Goal: Information Seeking & Learning: Compare options

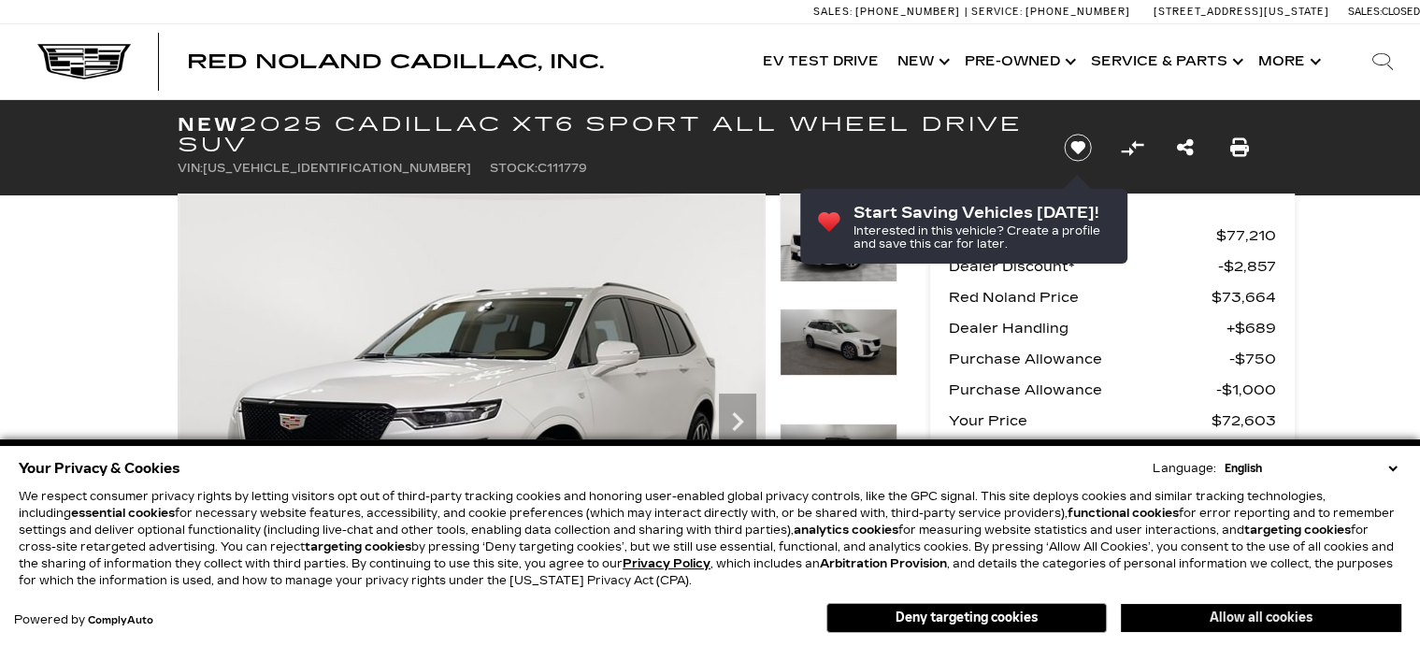
click at [1342, 613] on button "Allow all cookies" at bounding box center [1261, 618] width 280 height 28
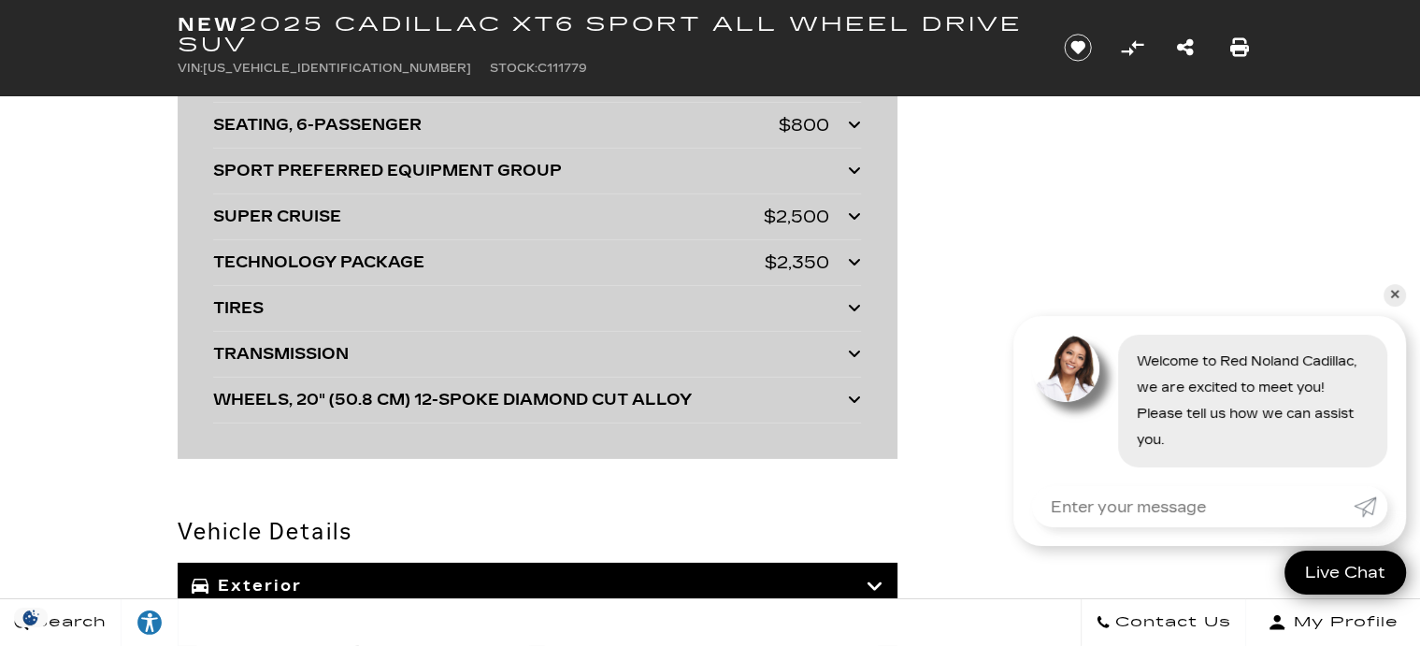
scroll to position [5570, 0]
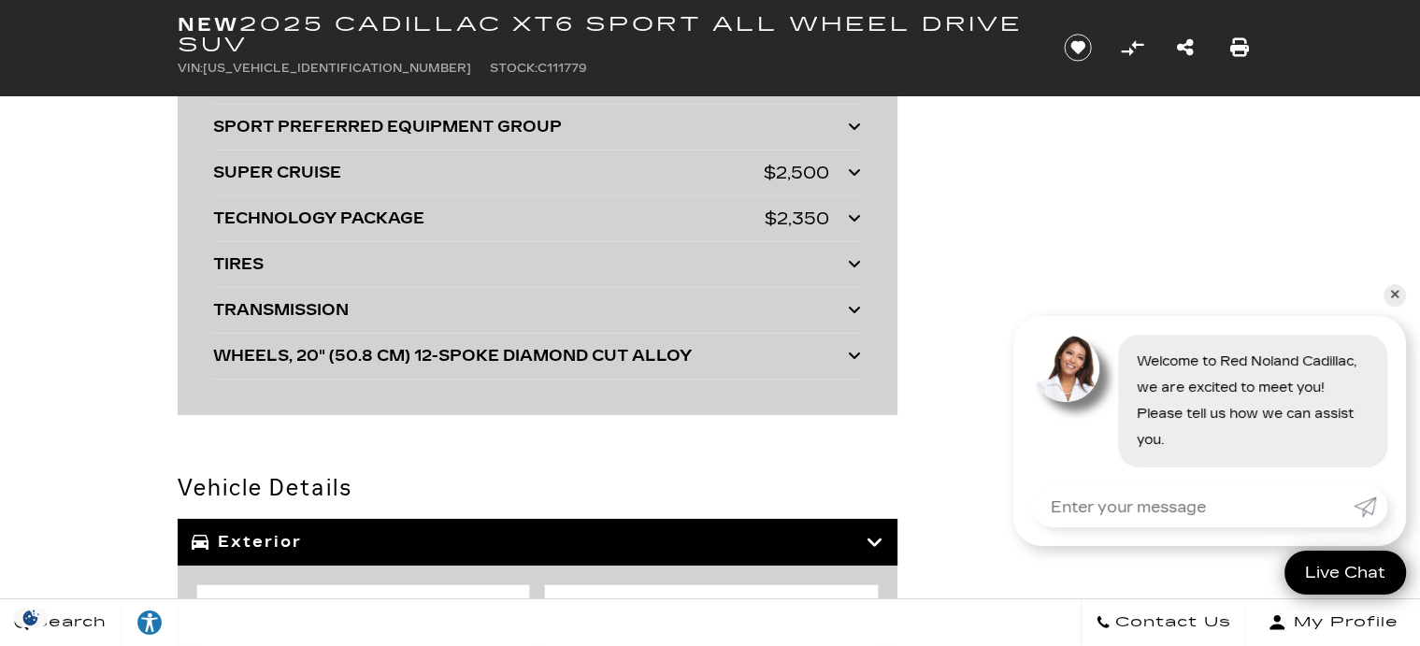
click at [882, 533] on icon at bounding box center [875, 542] width 17 height 19
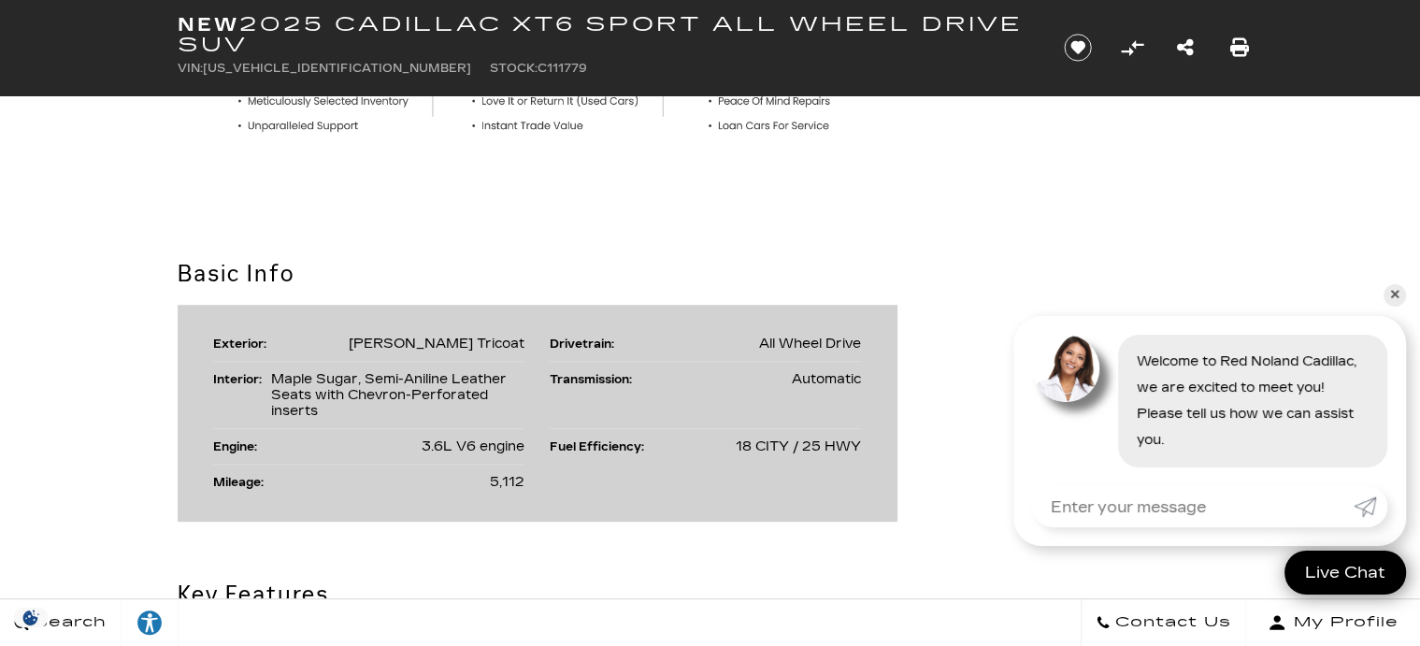
scroll to position [868, 0]
click at [1393, 296] on link "✕" at bounding box center [1395, 295] width 22 height 22
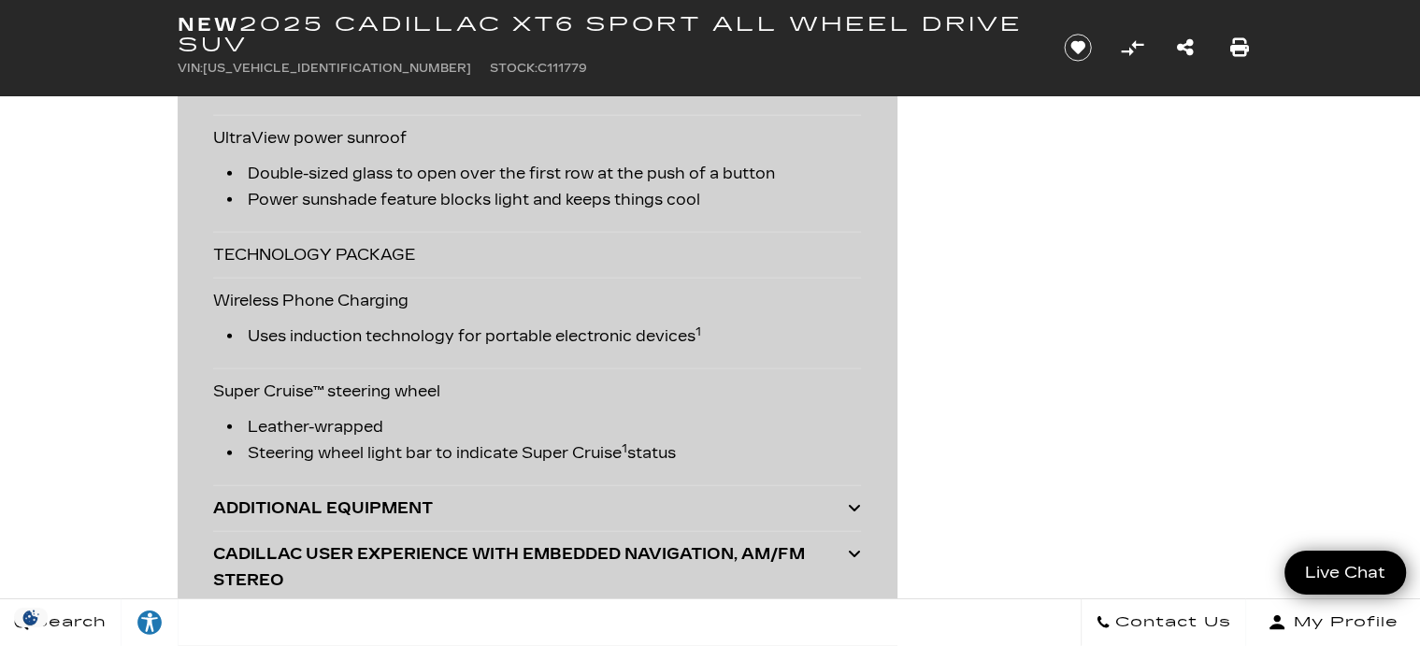
scroll to position [4618, 0]
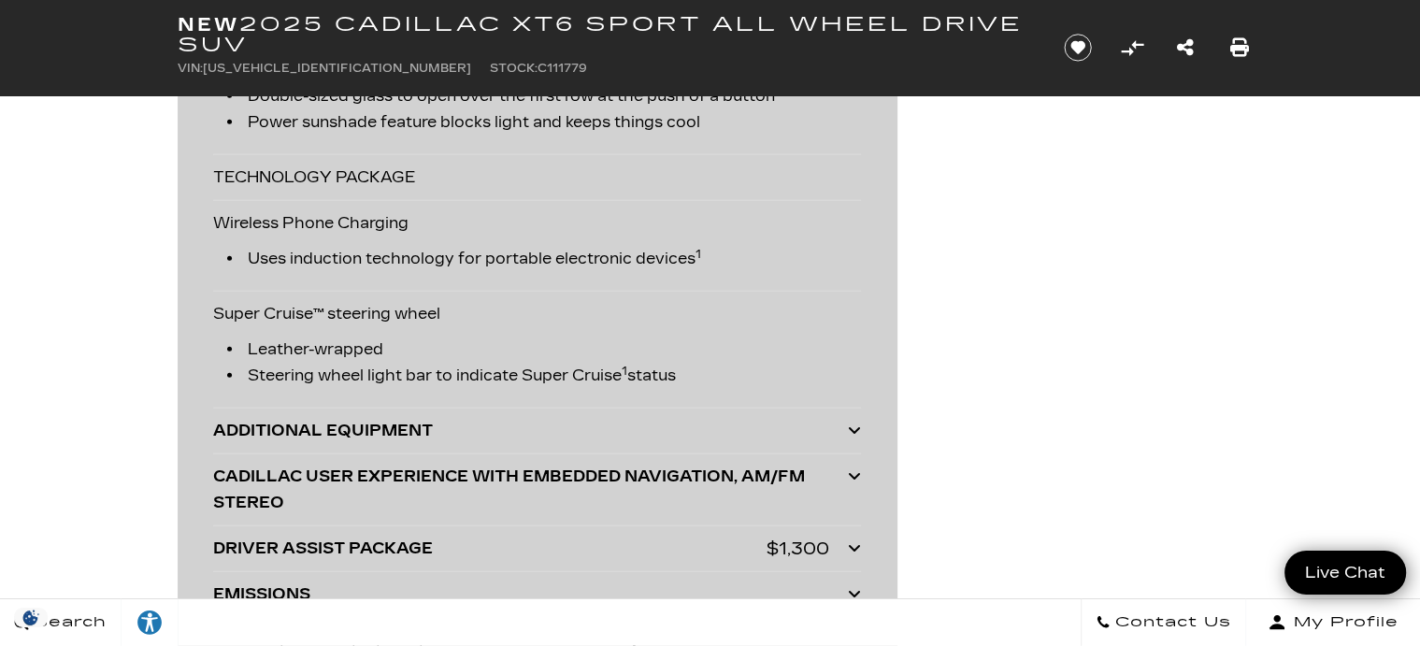
click at [853, 423] on icon at bounding box center [854, 430] width 13 height 15
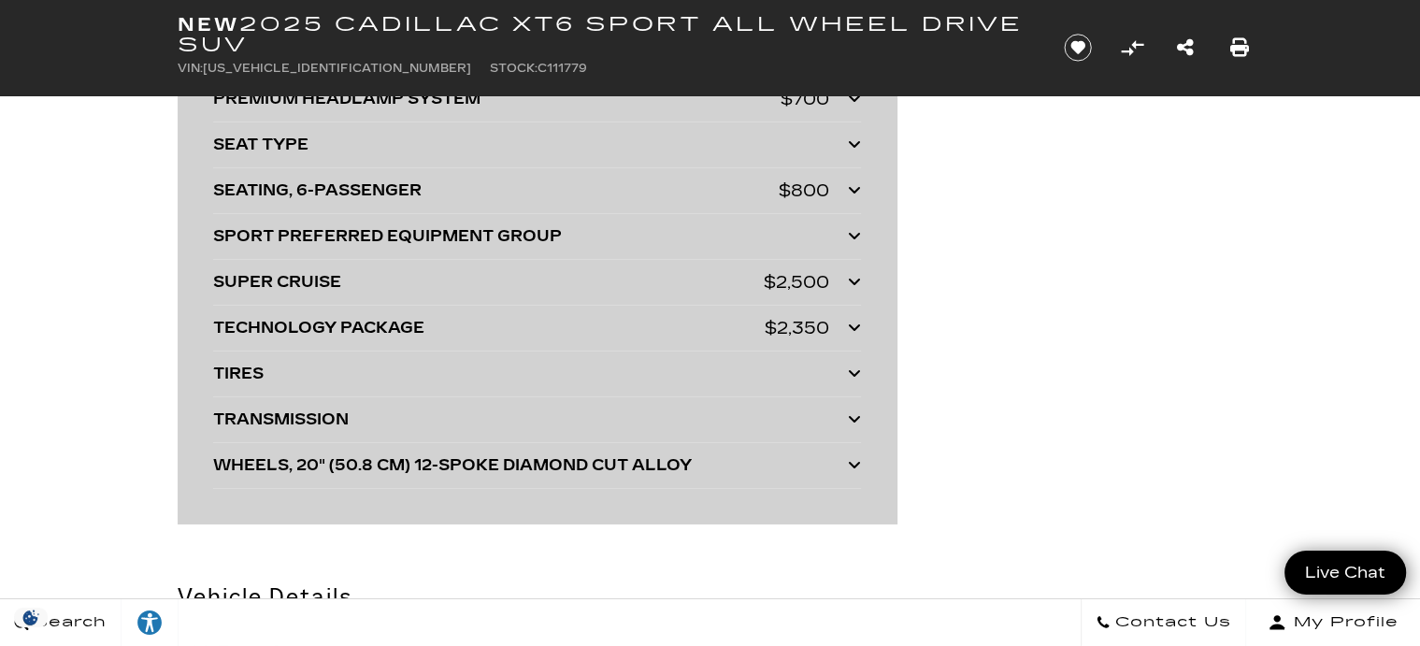
scroll to position [5864, 0]
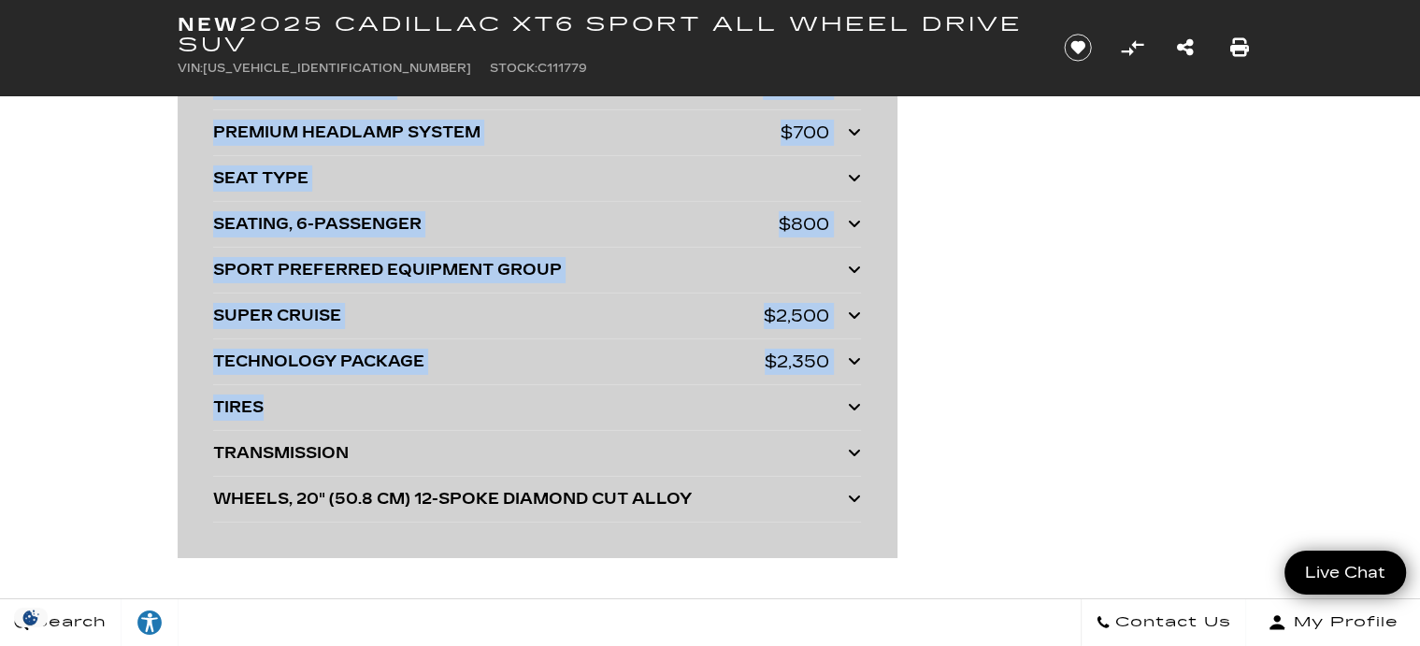
drag, startPoint x: 883, startPoint y: 381, endPoint x: 797, endPoint y: 93, distance: 301.1
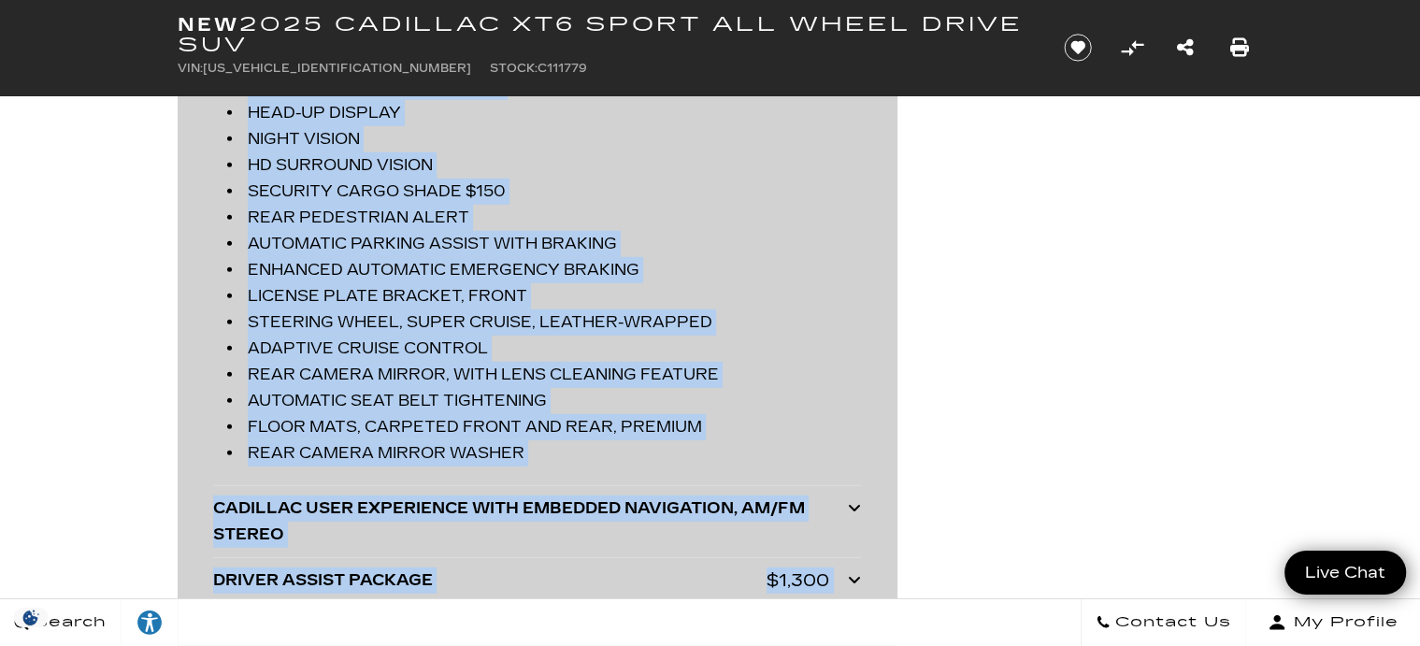
scroll to position [4874, 0]
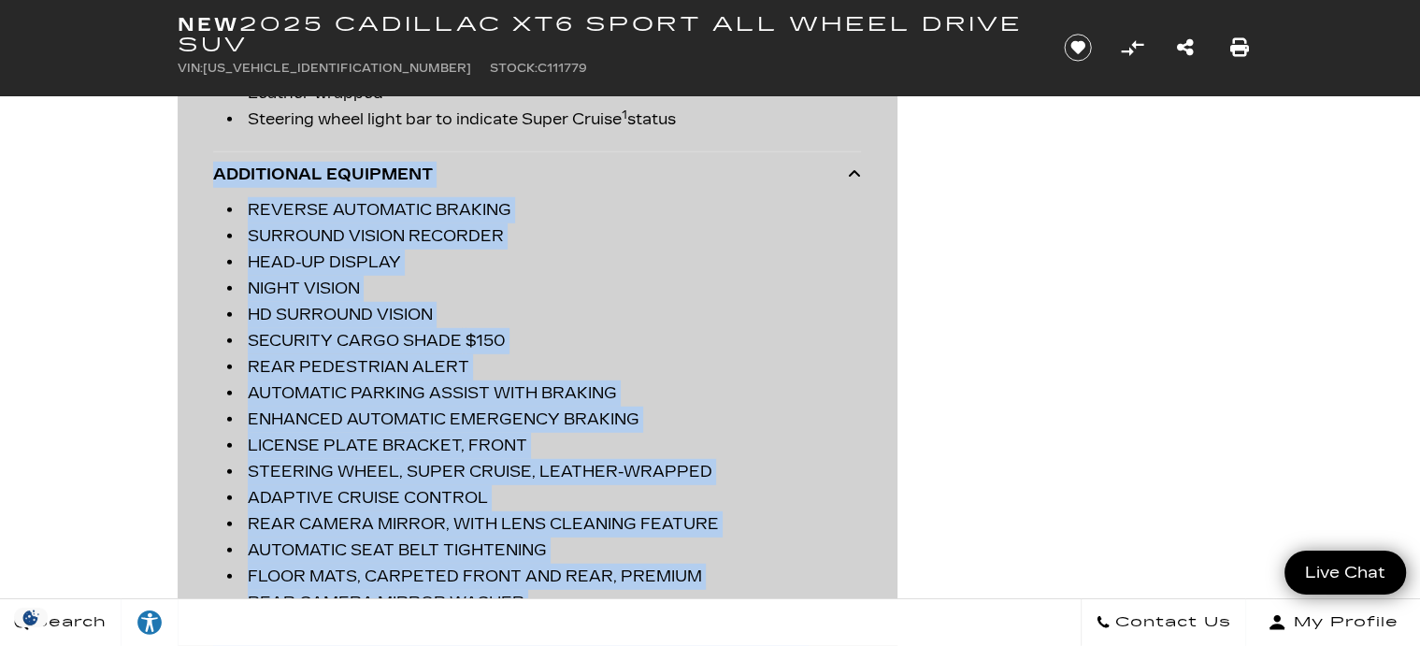
copy div "ADDITIONAL EQUIPMENT REVERSE AUTOMATIC BRAKING SURROUND VISION RECORDER HEAD-UP…"
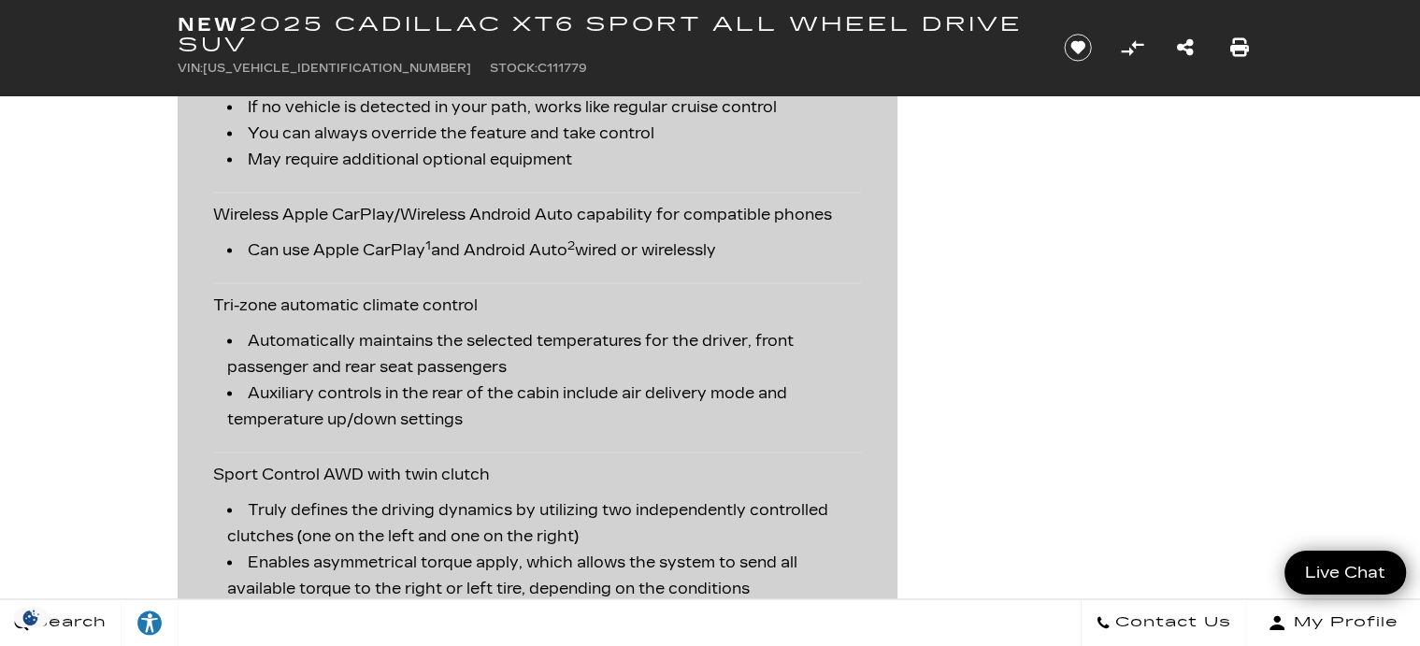
scroll to position [0, 0]
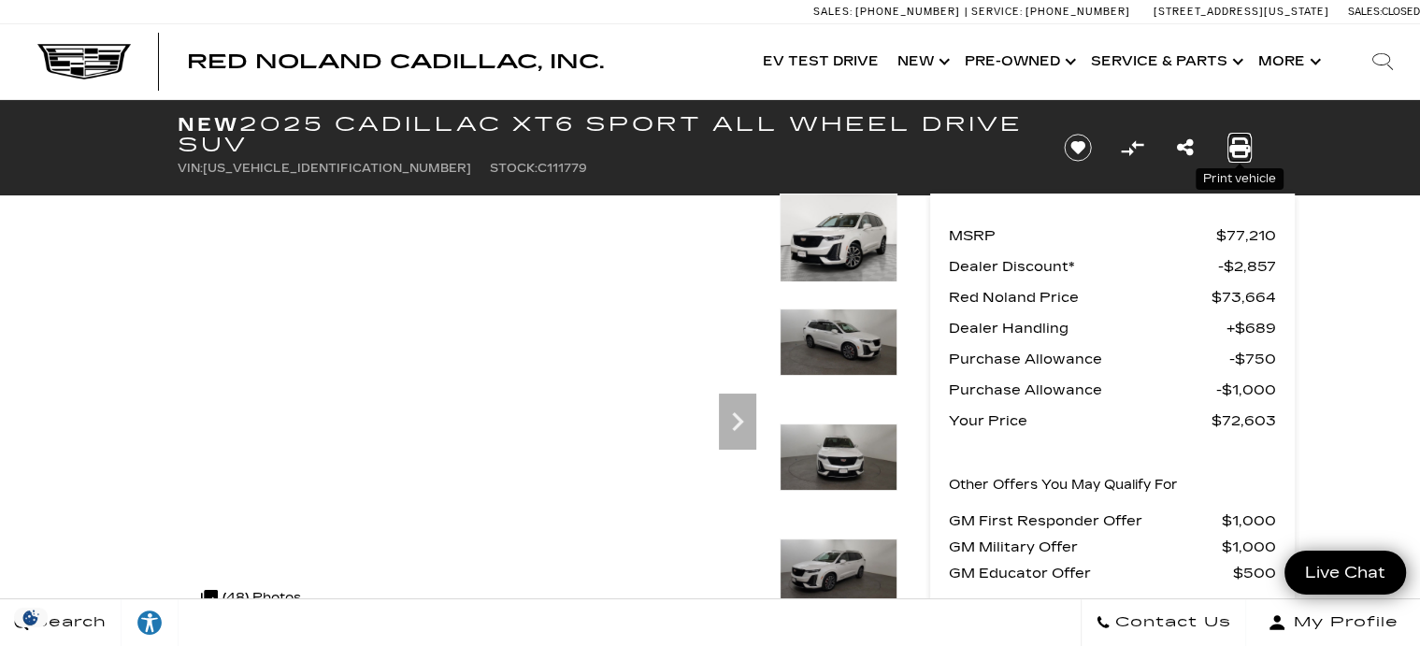
click at [1246, 147] on icon "Print this New 2025 Cadillac XT6 Sport All Wheel Drive SUV" at bounding box center [1239, 147] width 21 height 21
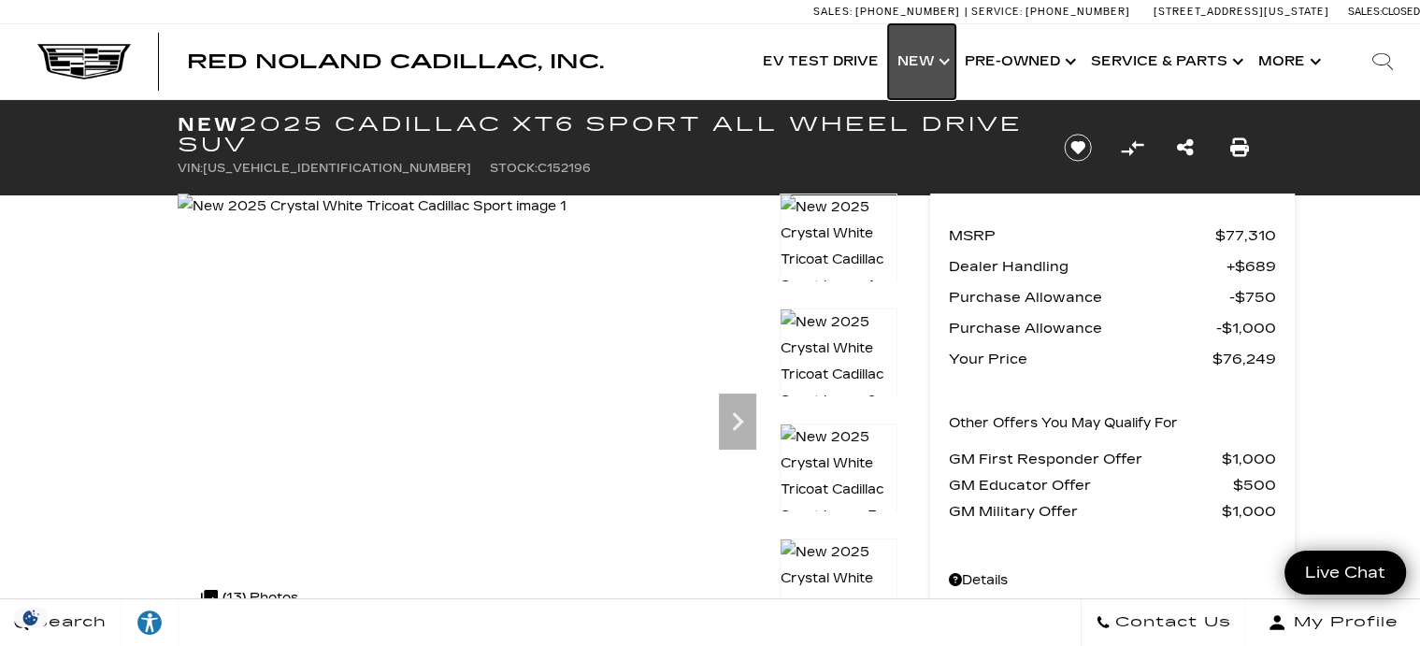
click at [918, 45] on link "Show New" at bounding box center [921, 61] width 67 height 75
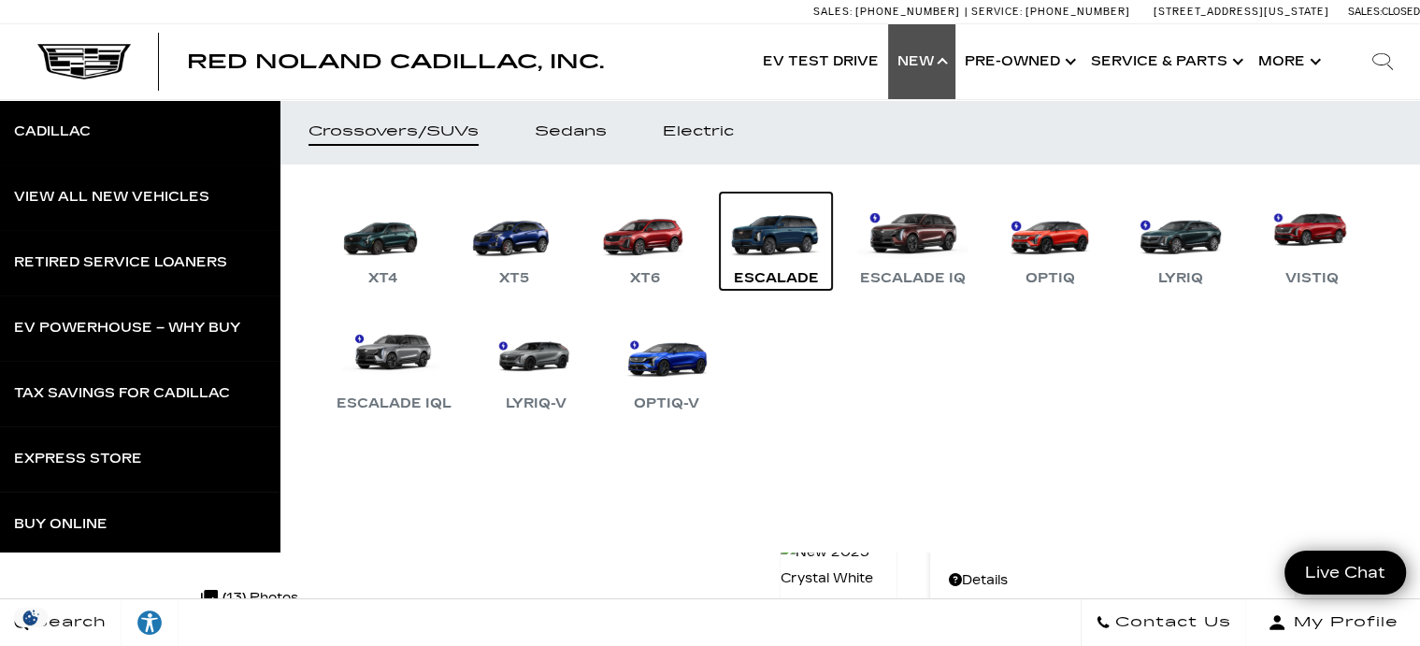
click at [773, 226] on link "Escalade" at bounding box center [776, 241] width 112 height 97
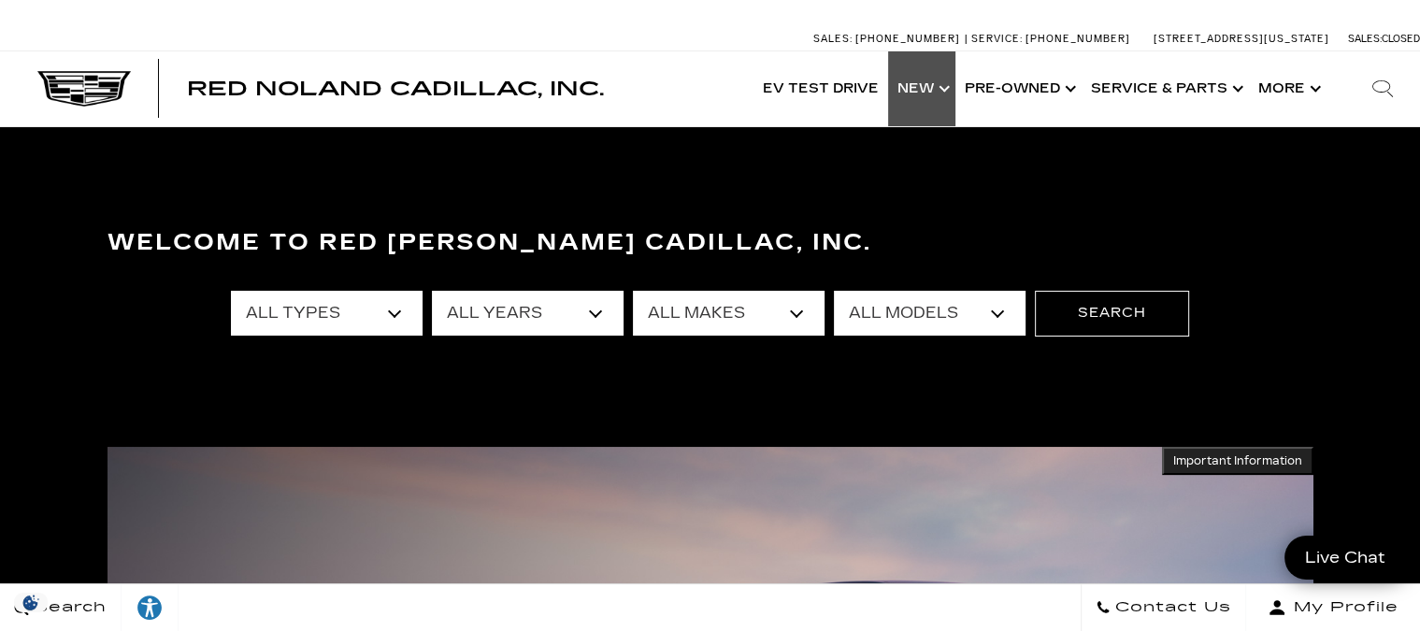
click at [933, 88] on link "Show New" at bounding box center [921, 88] width 67 height 75
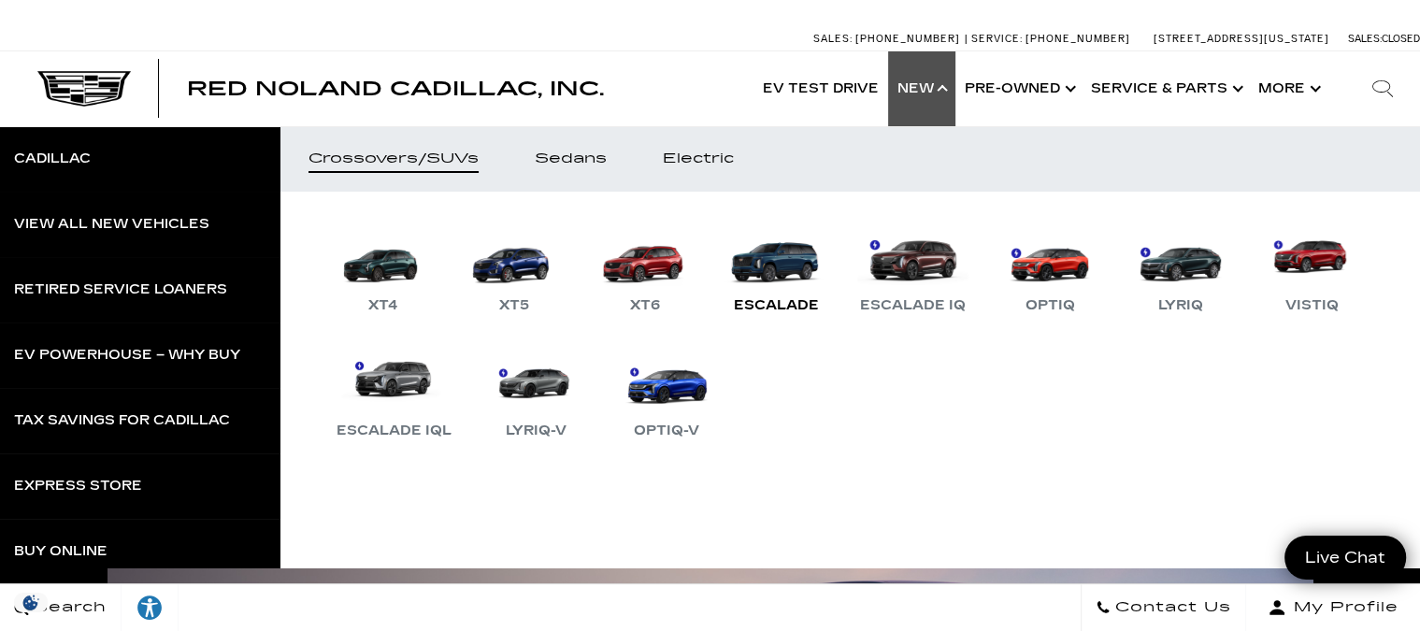
click at [766, 271] on link "Escalade" at bounding box center [776, 268] width 112 height 97
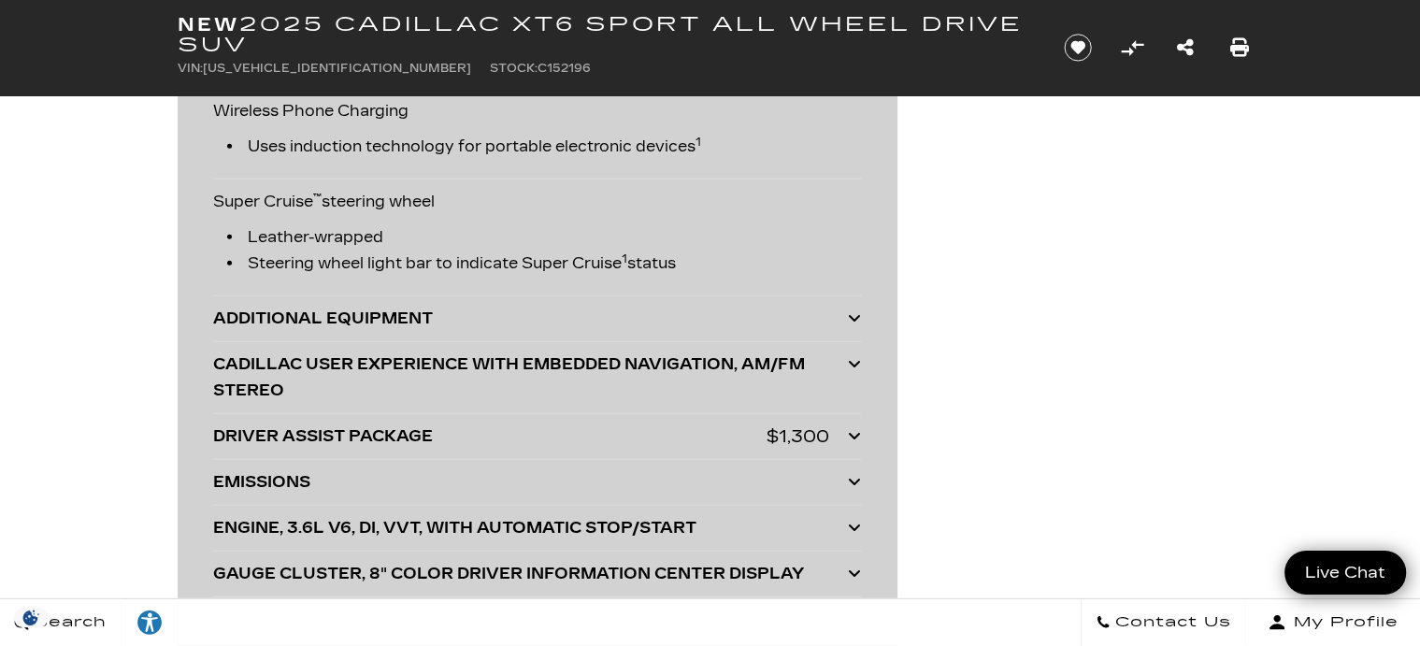
scroll to position [4778, 0]
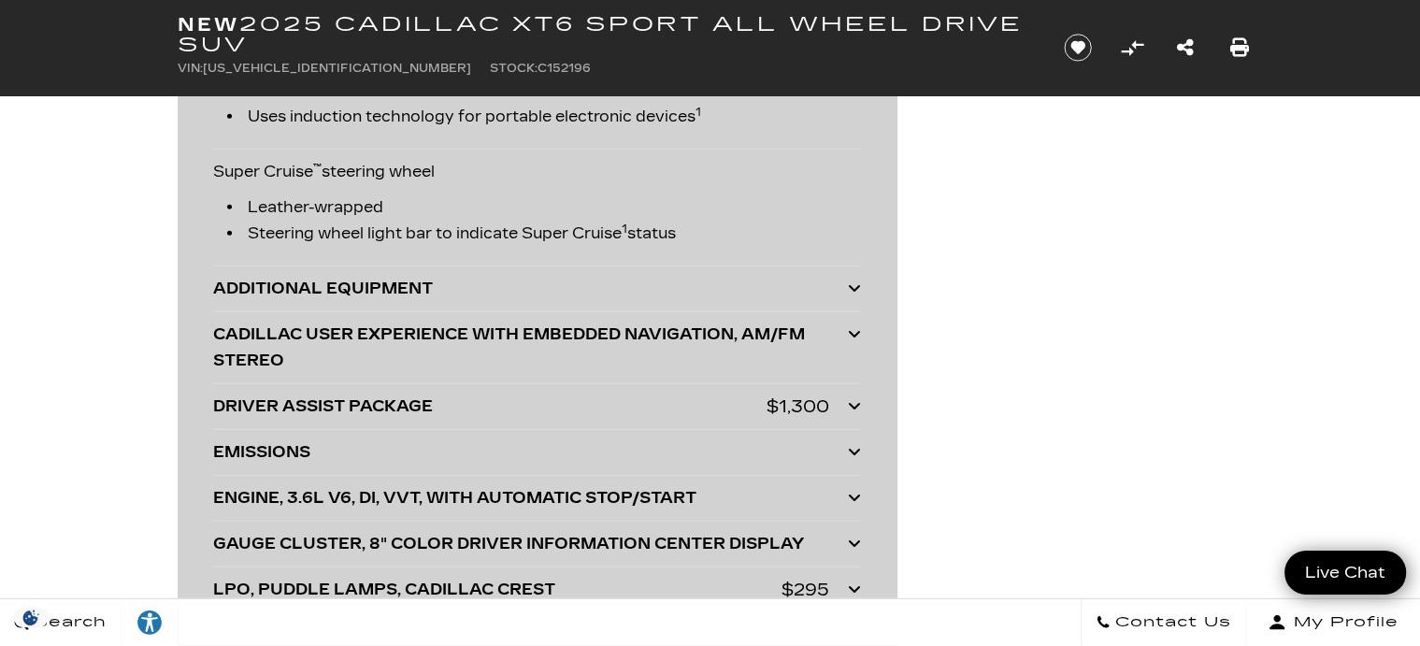
click at [854, 282] on icon at bounding box center [854, 287] width 13 height 15
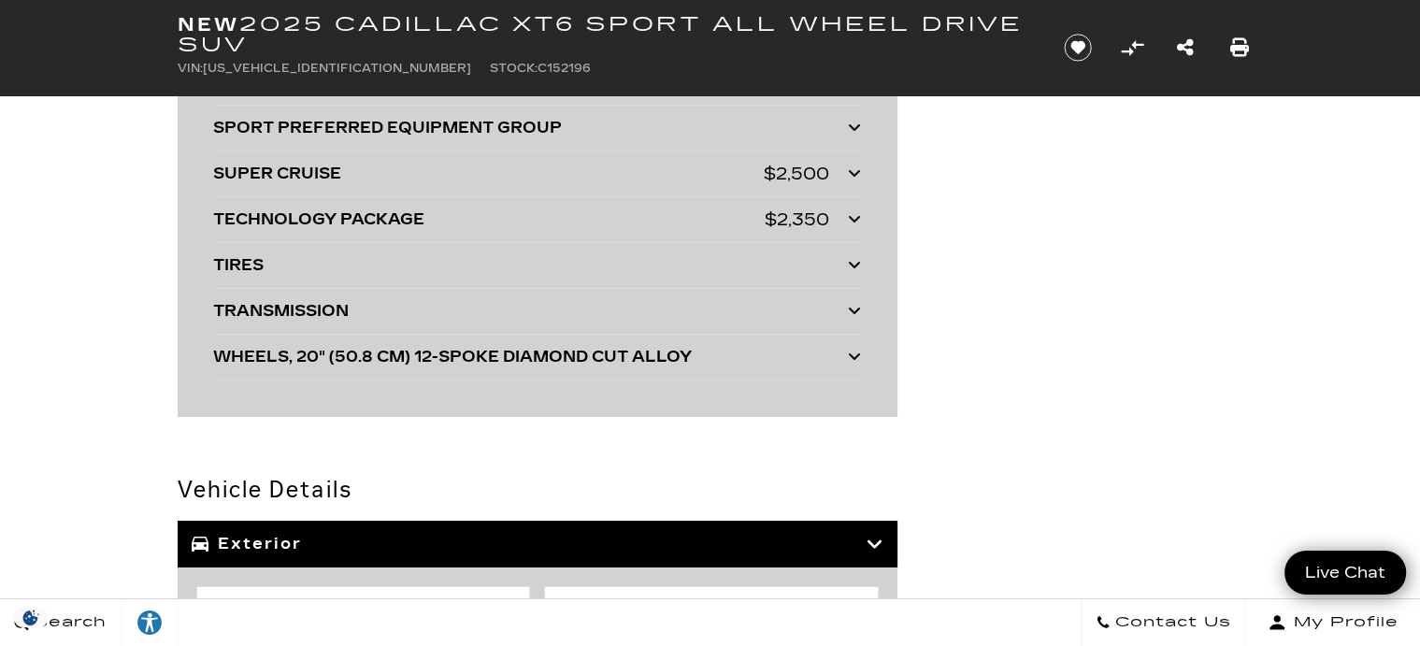
scroll to position [6128, 0]
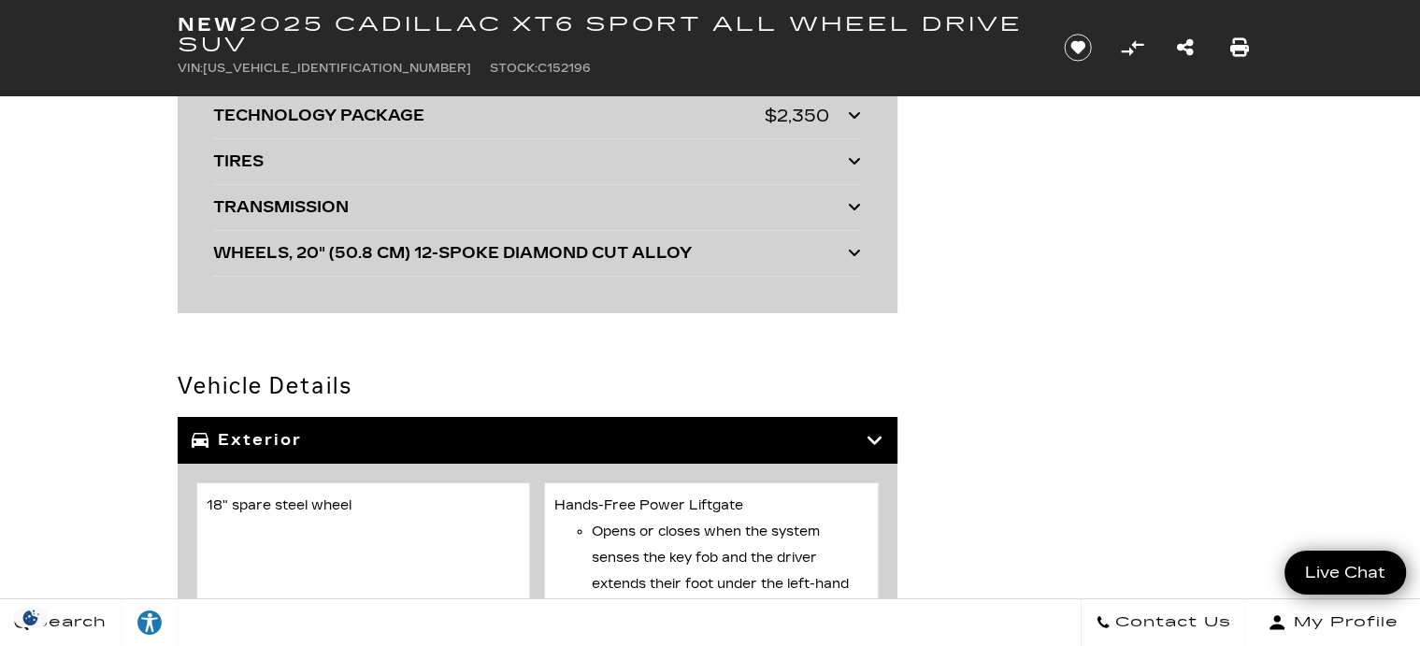
click at [853, 245] on icon at bounding box center [854, 252] width 13 height 15
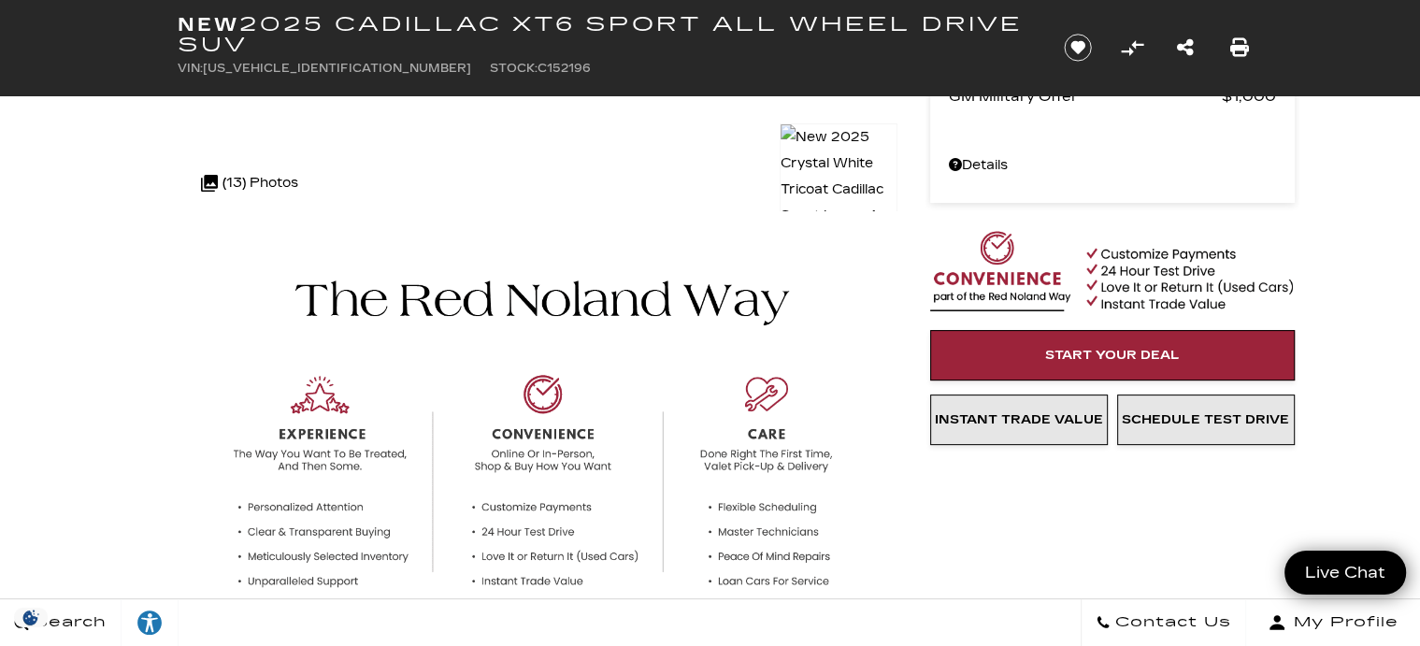
scroll to position [0, 0]
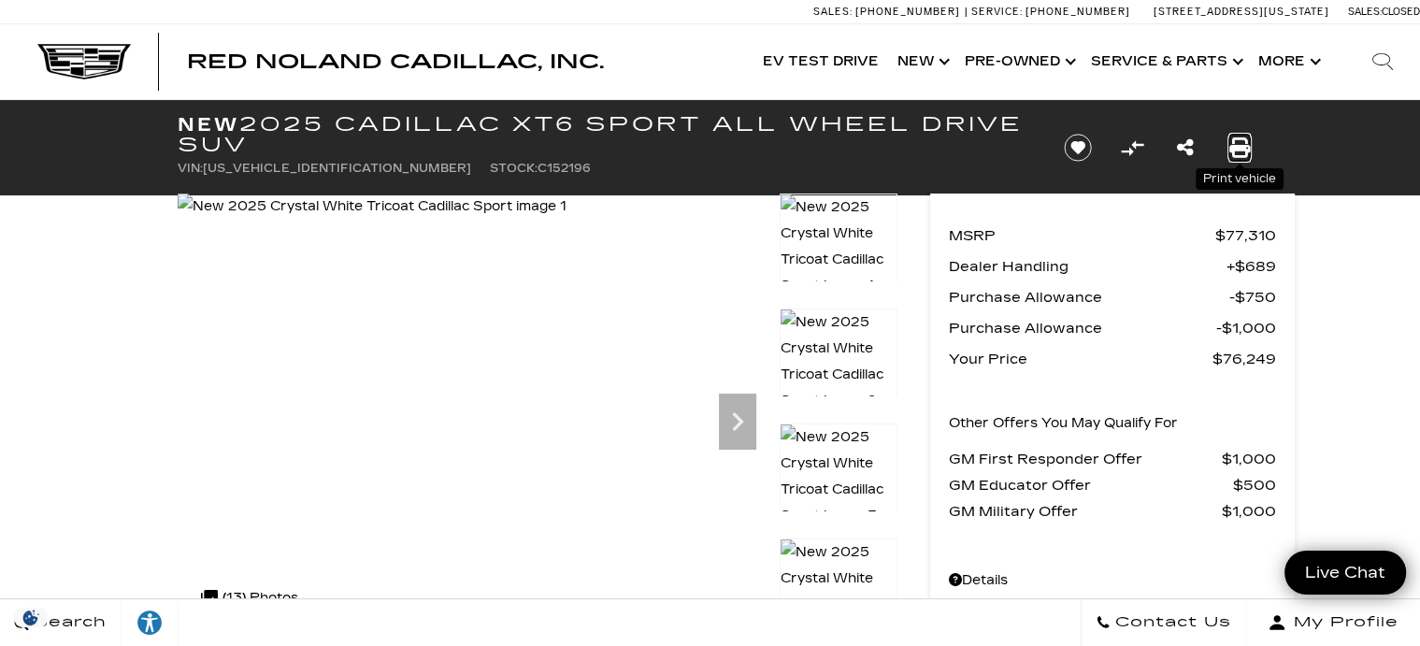
click at [1237, 137] on icon "Print this New 2025 Cadillac XT6 Sport All Wheel Drive SUV" at bounding box center [1239, 147] width 21 height 21
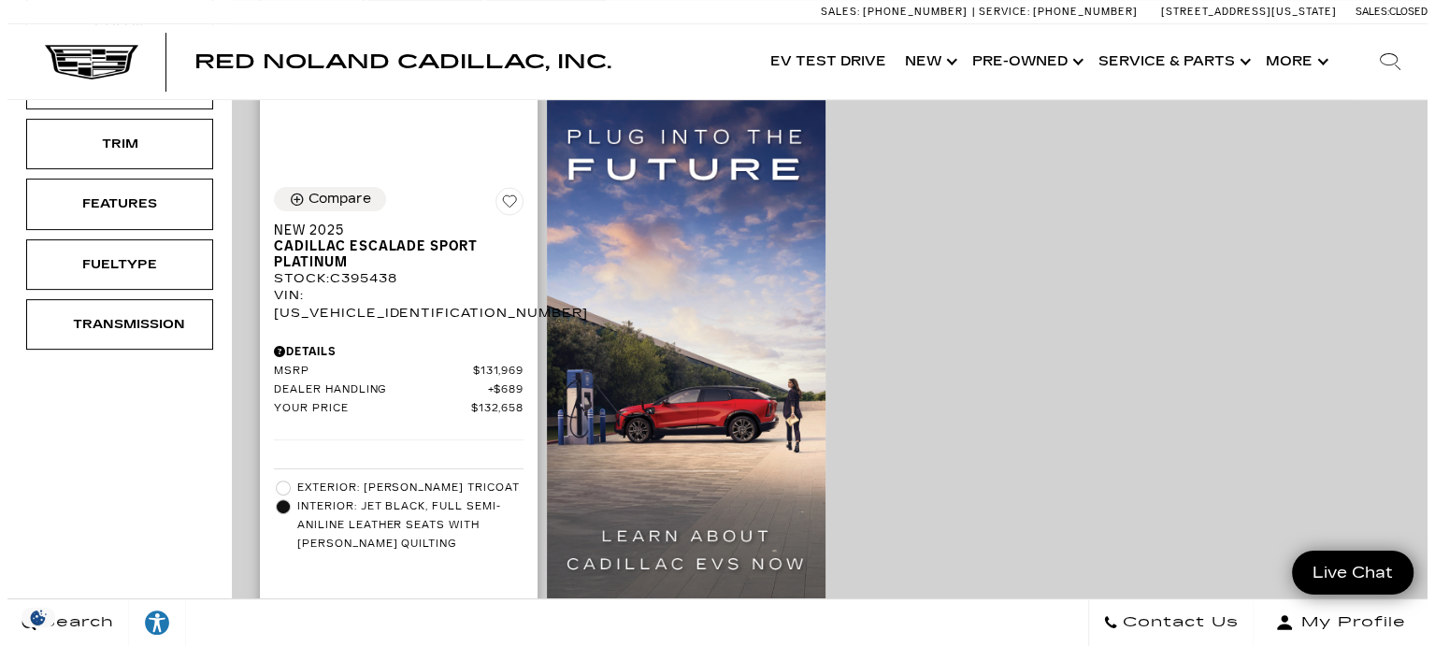
scroll to position [519, 0]
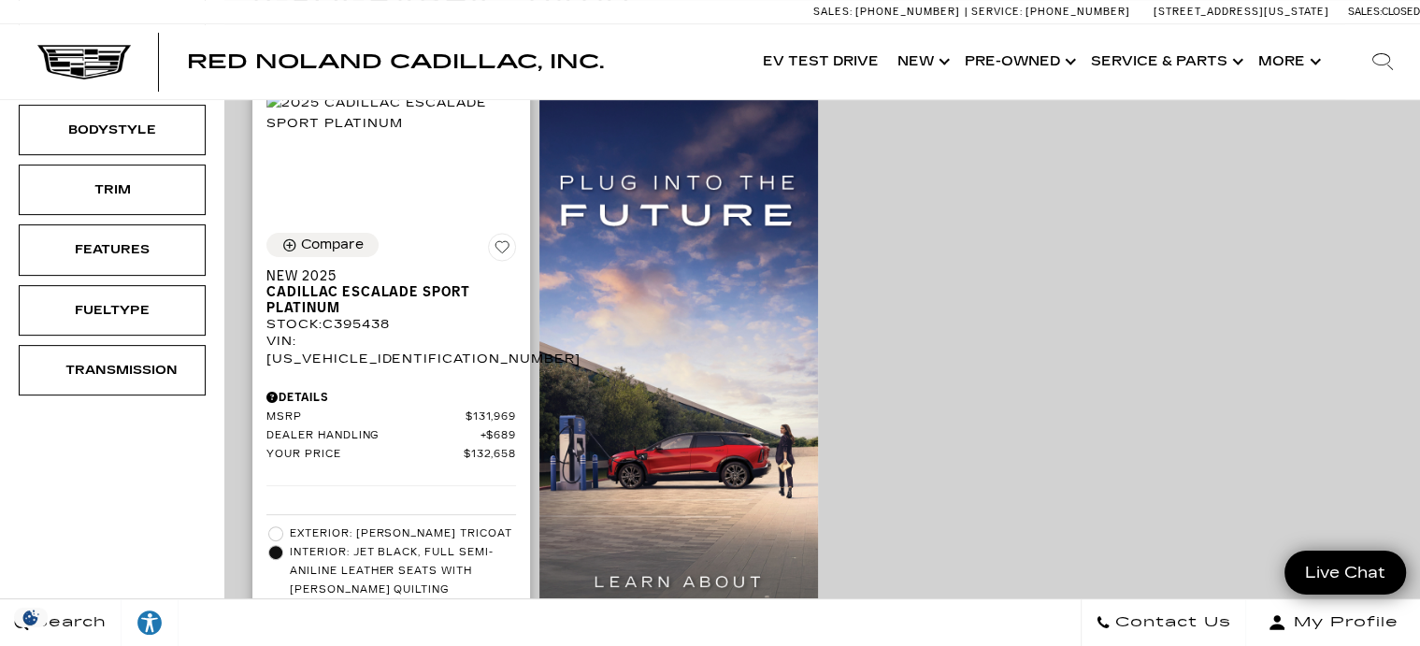
click at [318, 389] on div "Details" at bounding box center [391, 397] width 250 height 17
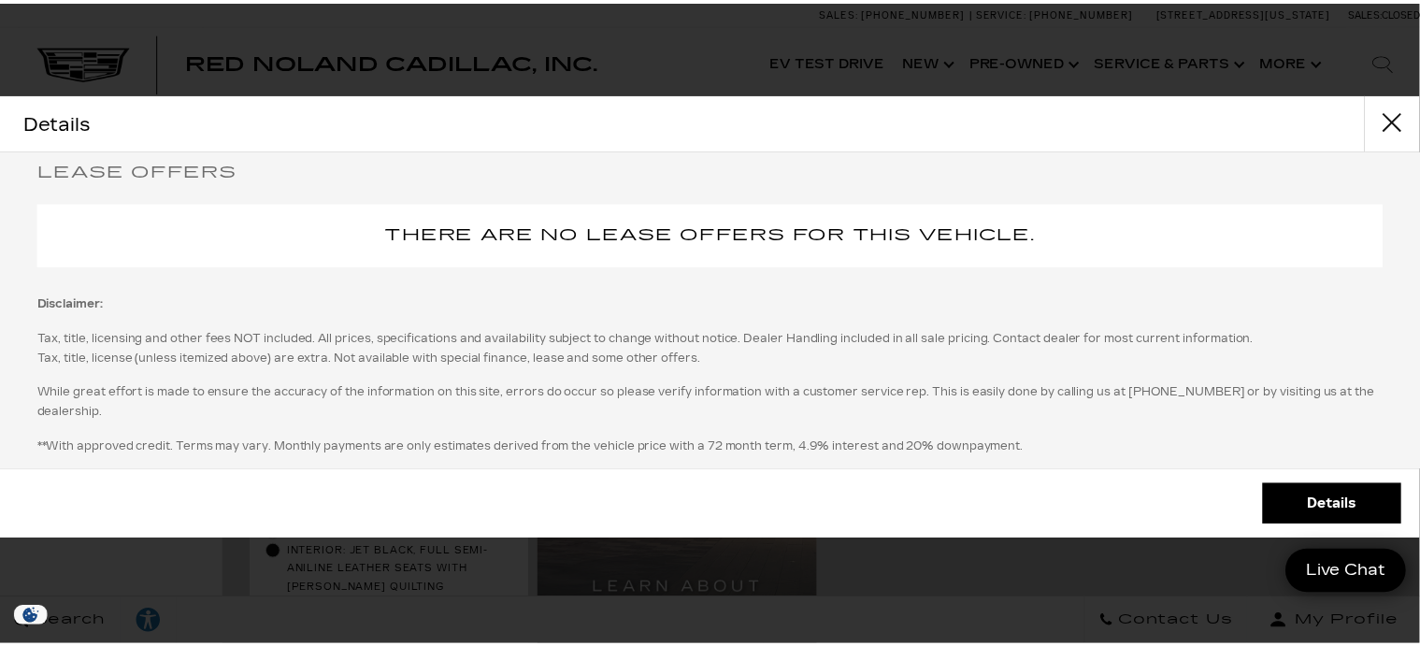
scroll to position [510, 0]
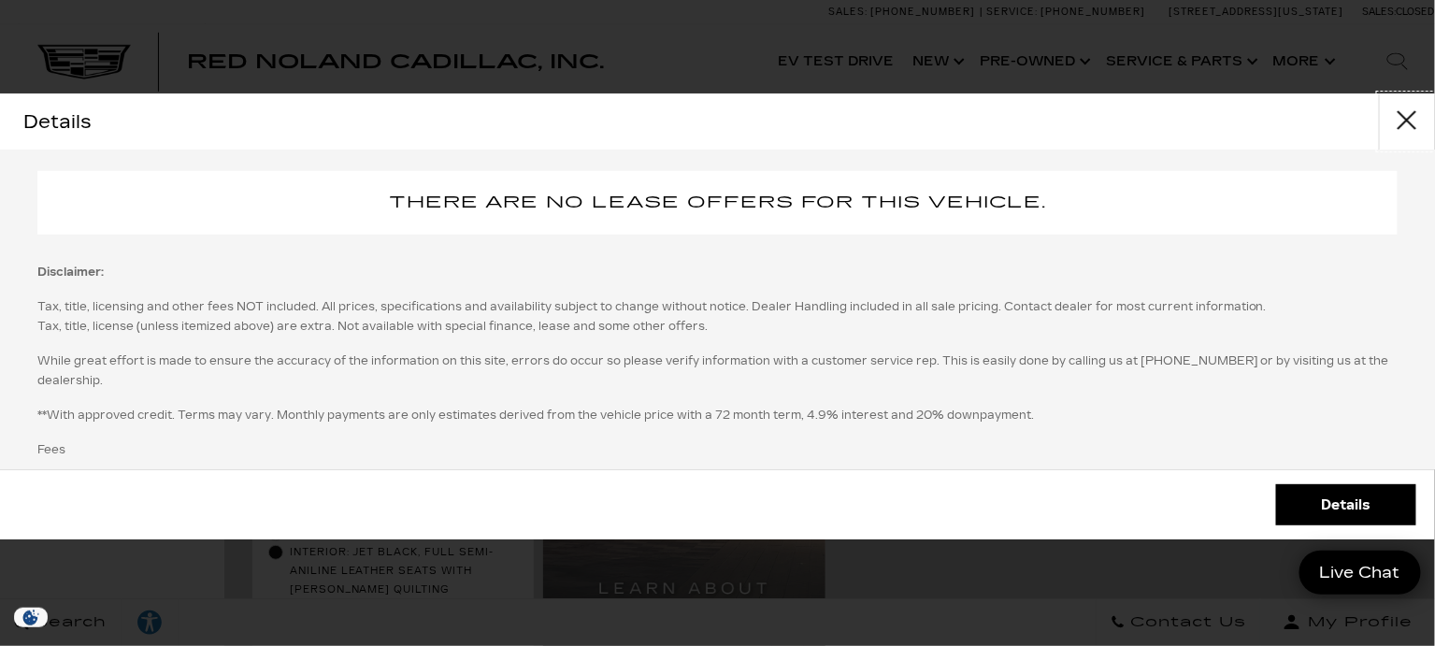
click at [1401, 114] on button "close" at bounding box center [1407, 121] width 56 height 56
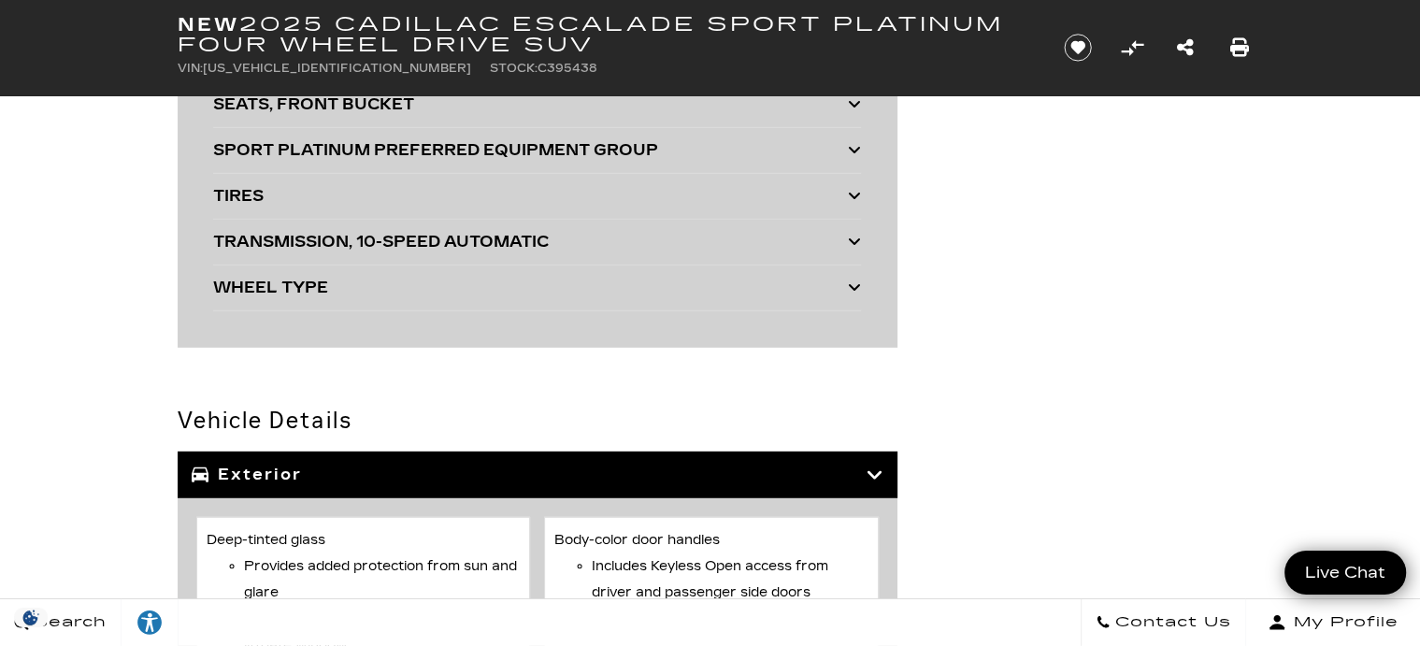
scroll to position [5091, 0]
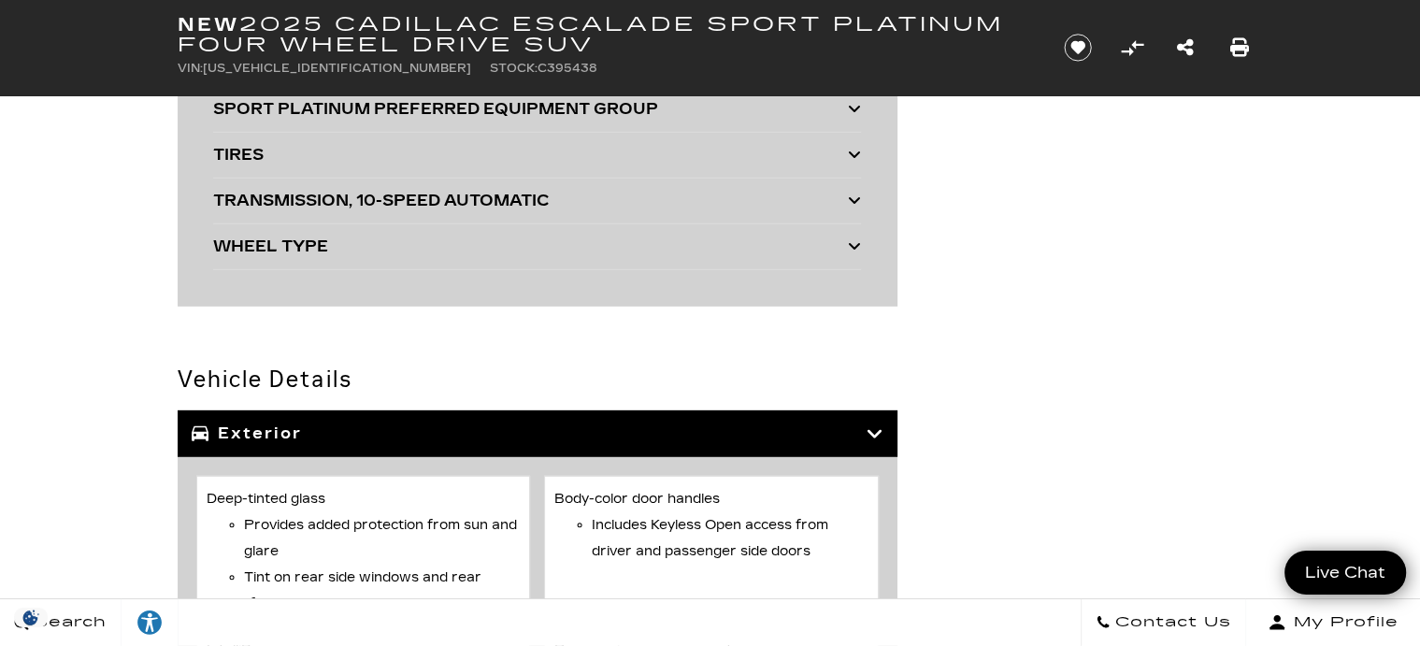
click at [878, 431] on icon at bounding box center [875, 433] width 17 height 19
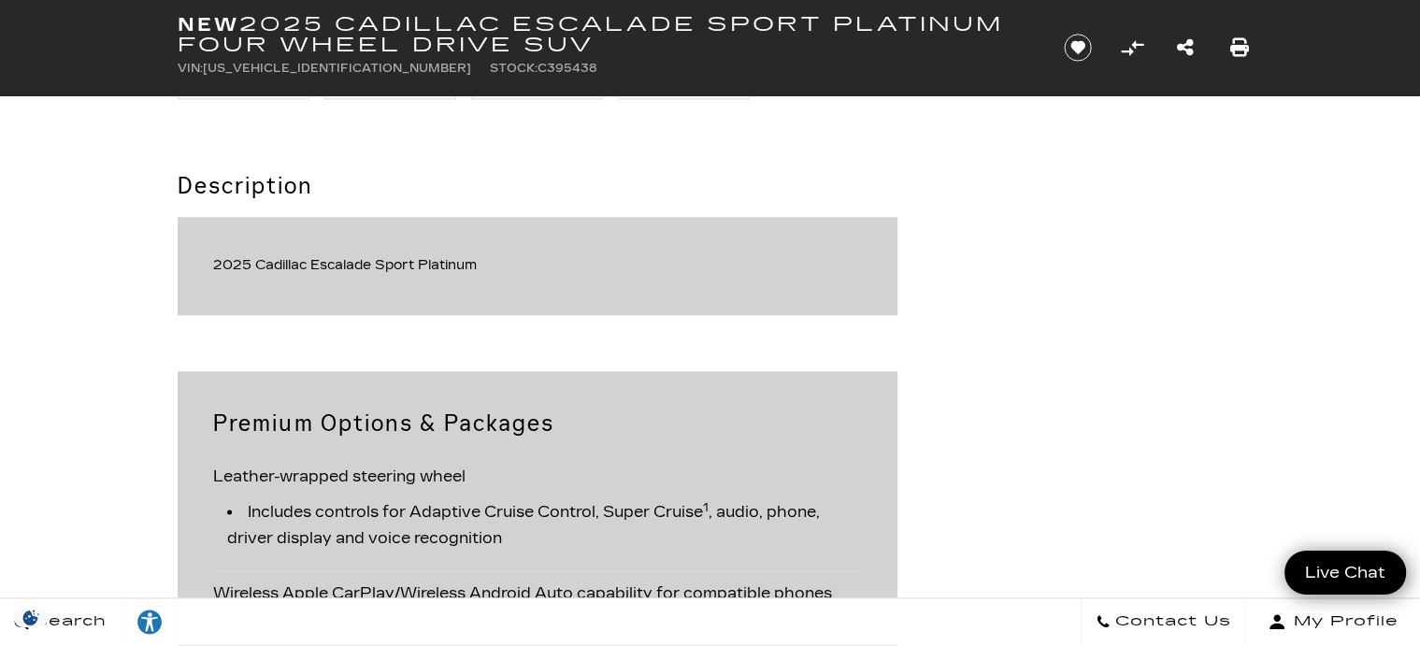
scroll to position [0, 0]
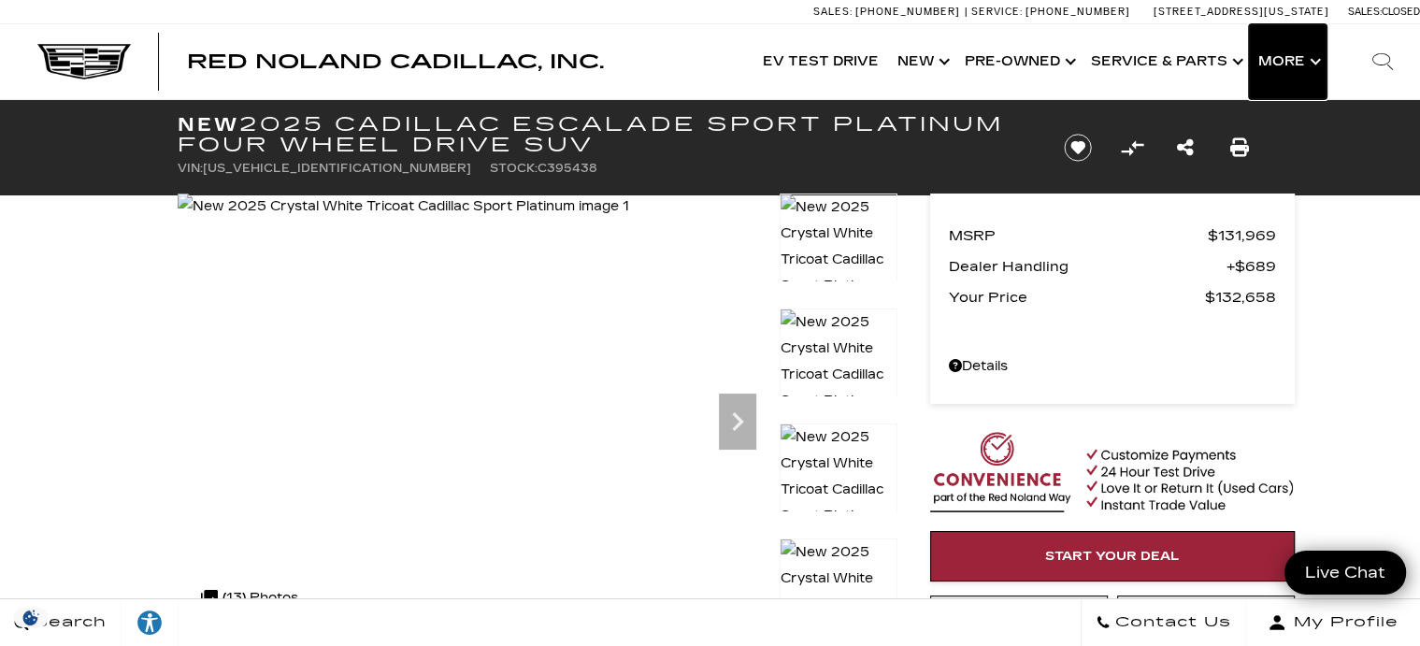
click at [1296, 50] on button "Show More" at bounding box center [1288, 61] width 78 height 75
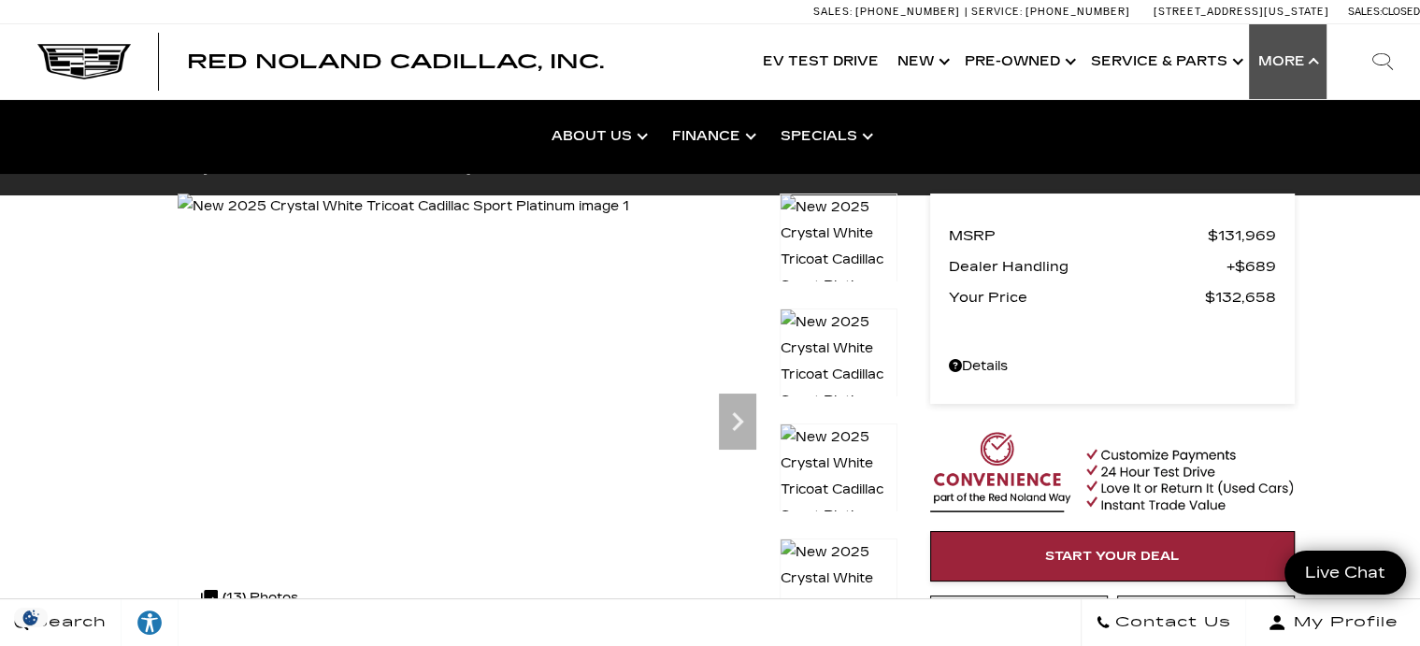
click at [658, 49] on div "Red Noland Cadillac, Inc. Accessible Menu EV Test Drive Show New Cadillac Cross…" at bounding box center [710, 61] width 1420 height 75
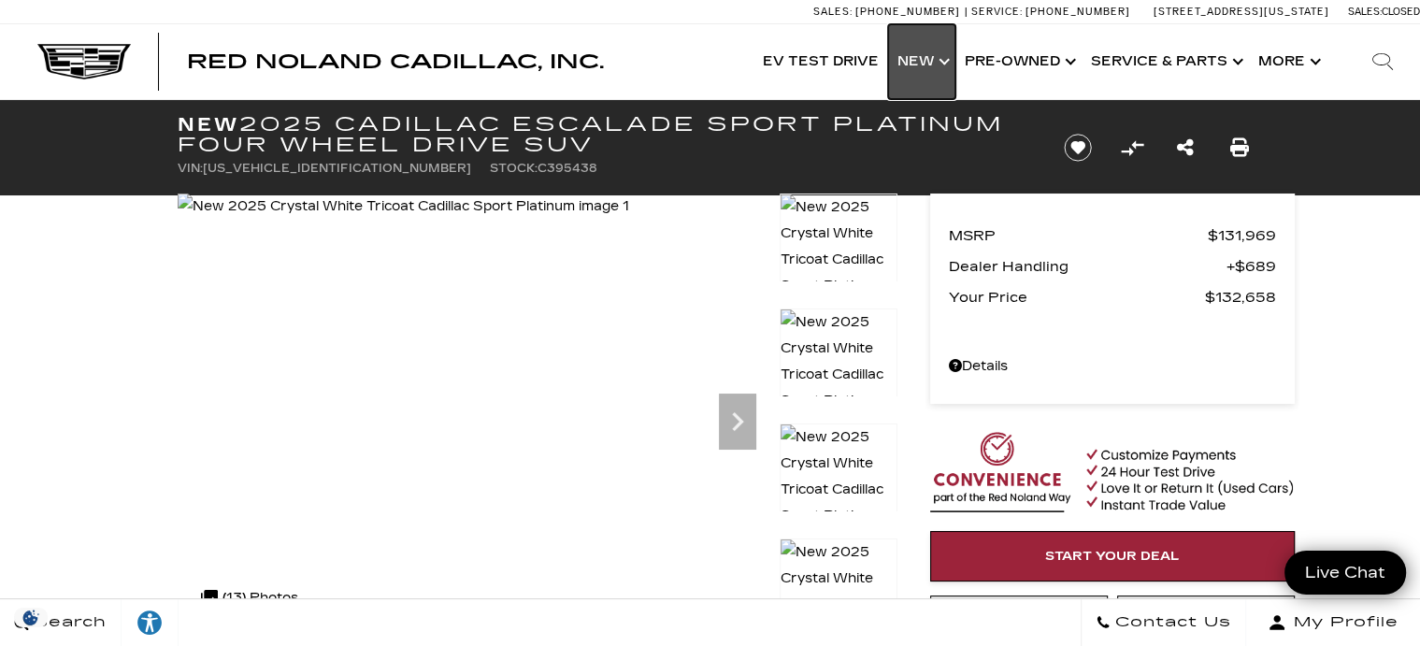
click at [922, 54] on link "Show New" at bounding box center [921, 61] width 67 height 75
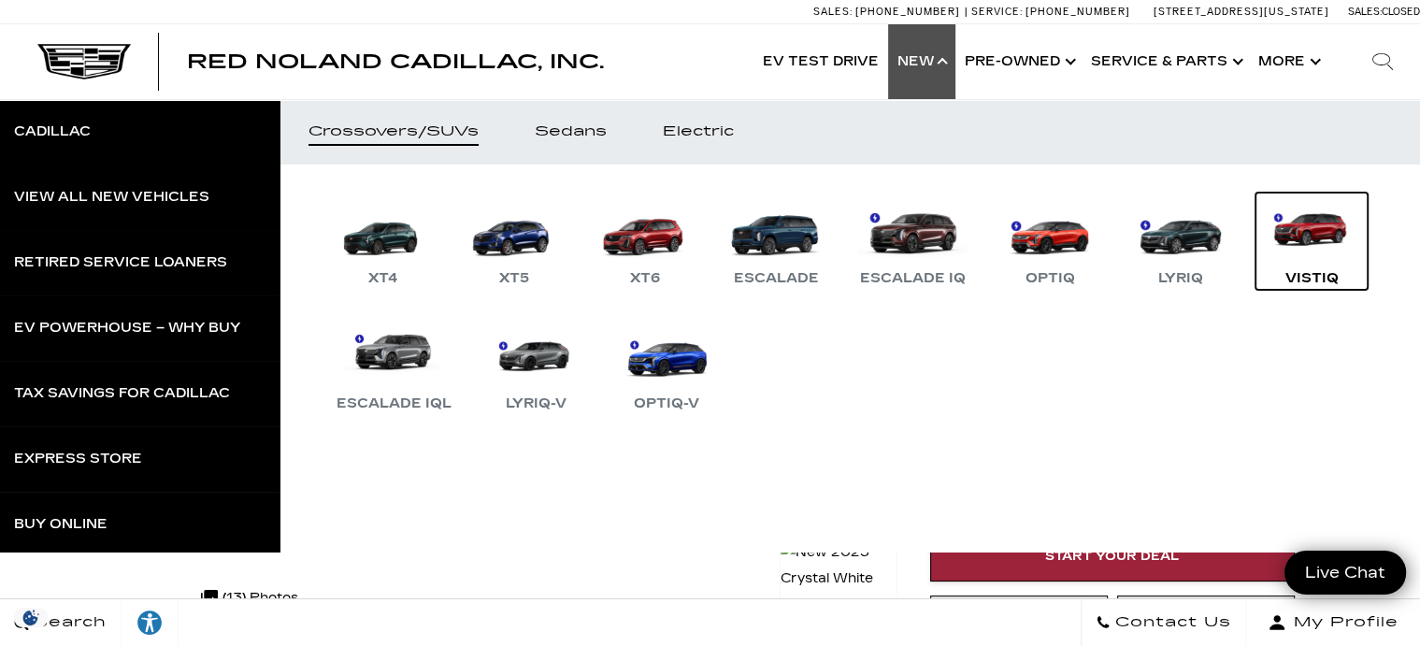
click at [1256, 290] on link "VISTIQ" at bounding box center [1312, 241] width 112 height 97
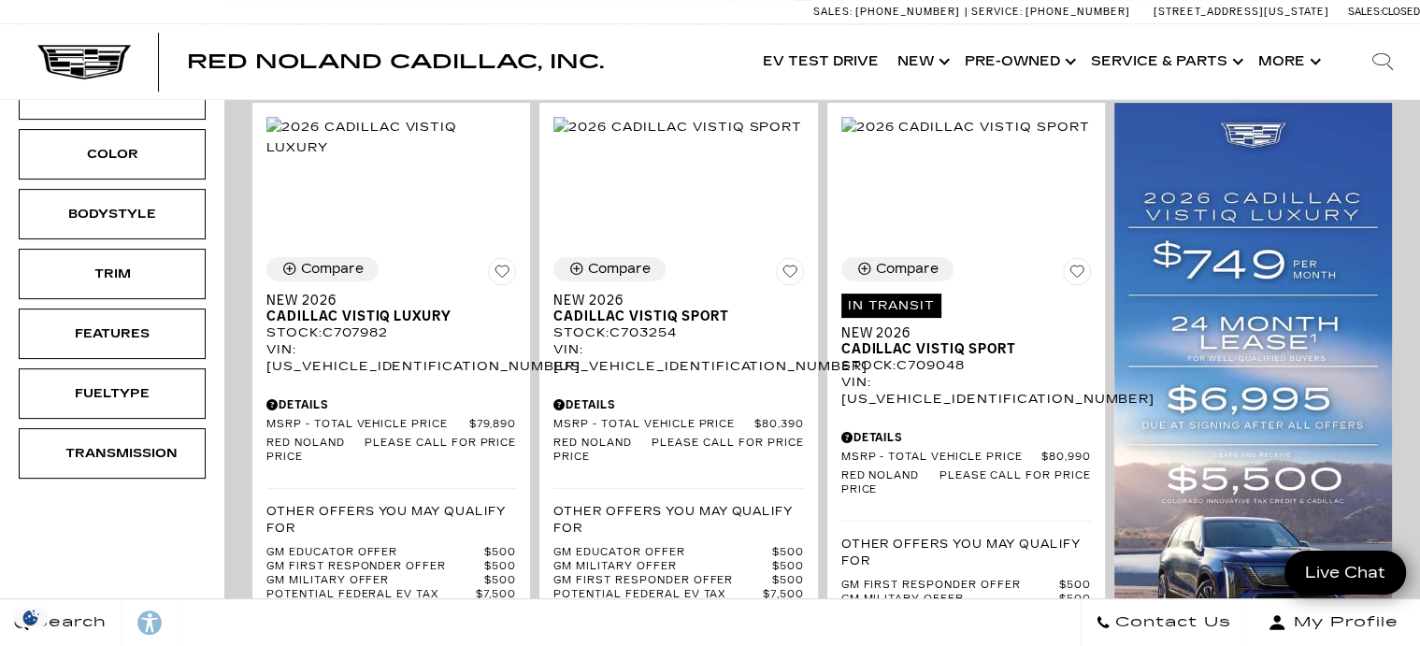
scroll to position [415, 0]
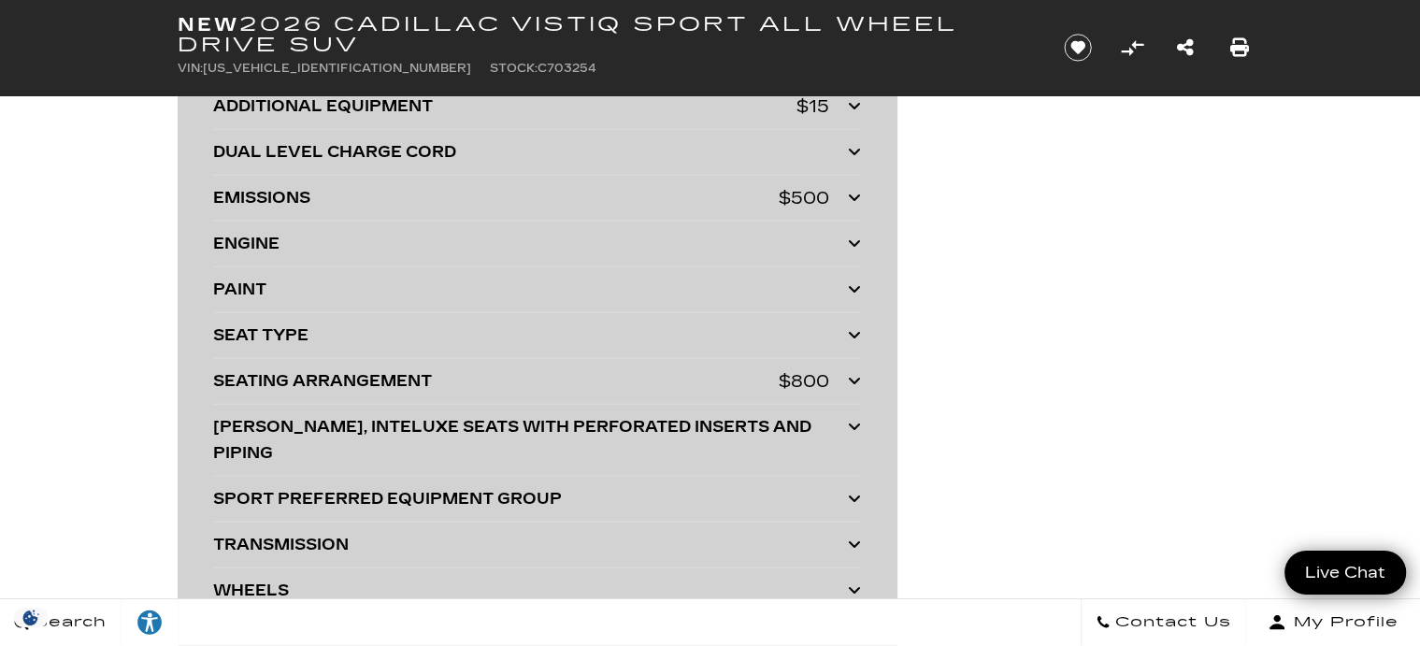
scroll to position [4258, 0]
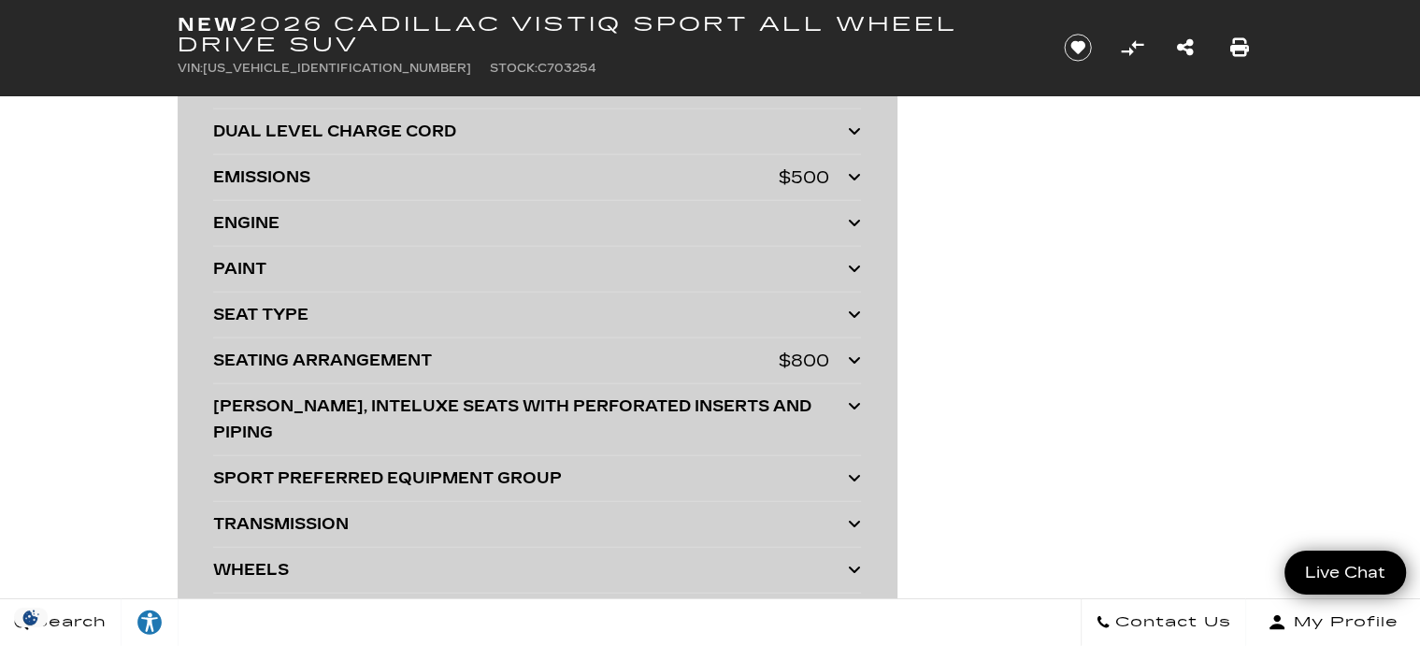
click at [849, 470] on icon at bounding box center [854, 477] width 13 height 15
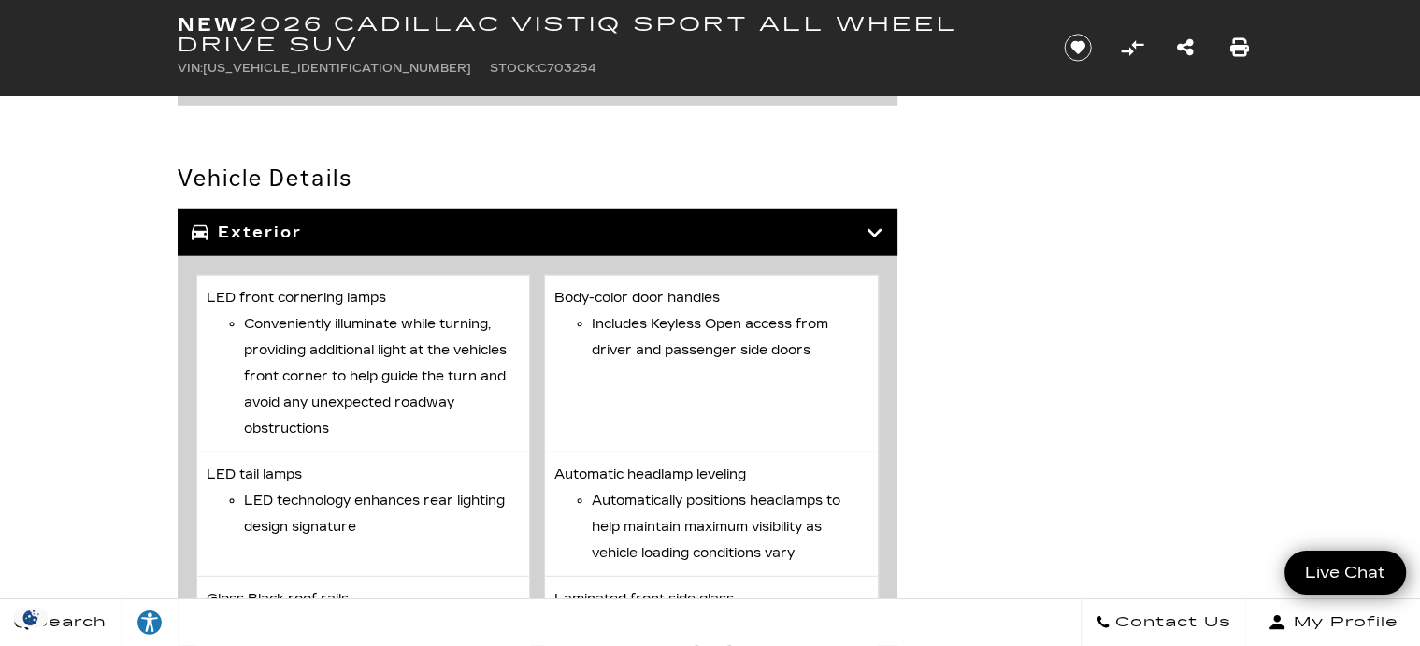
scroll to position [4882, 0]
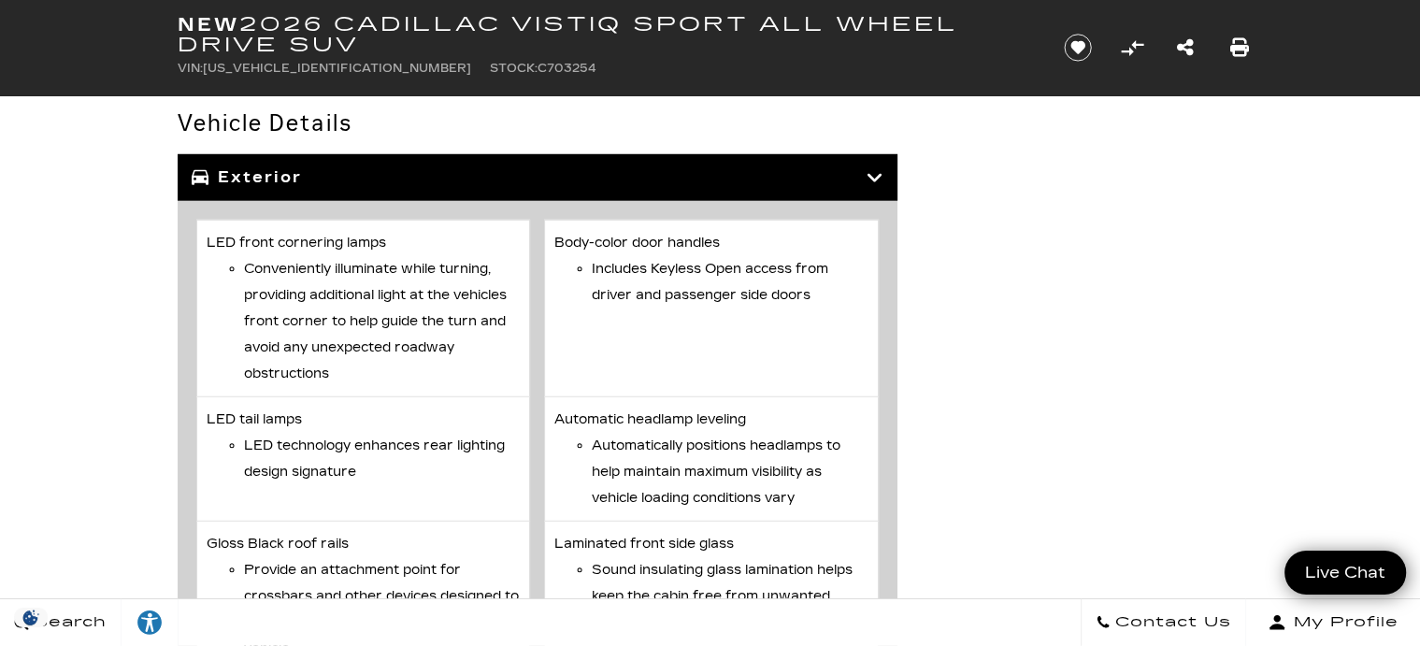
click at [871, 168] on icon at bounding box center [875, 177] width 17 height 19
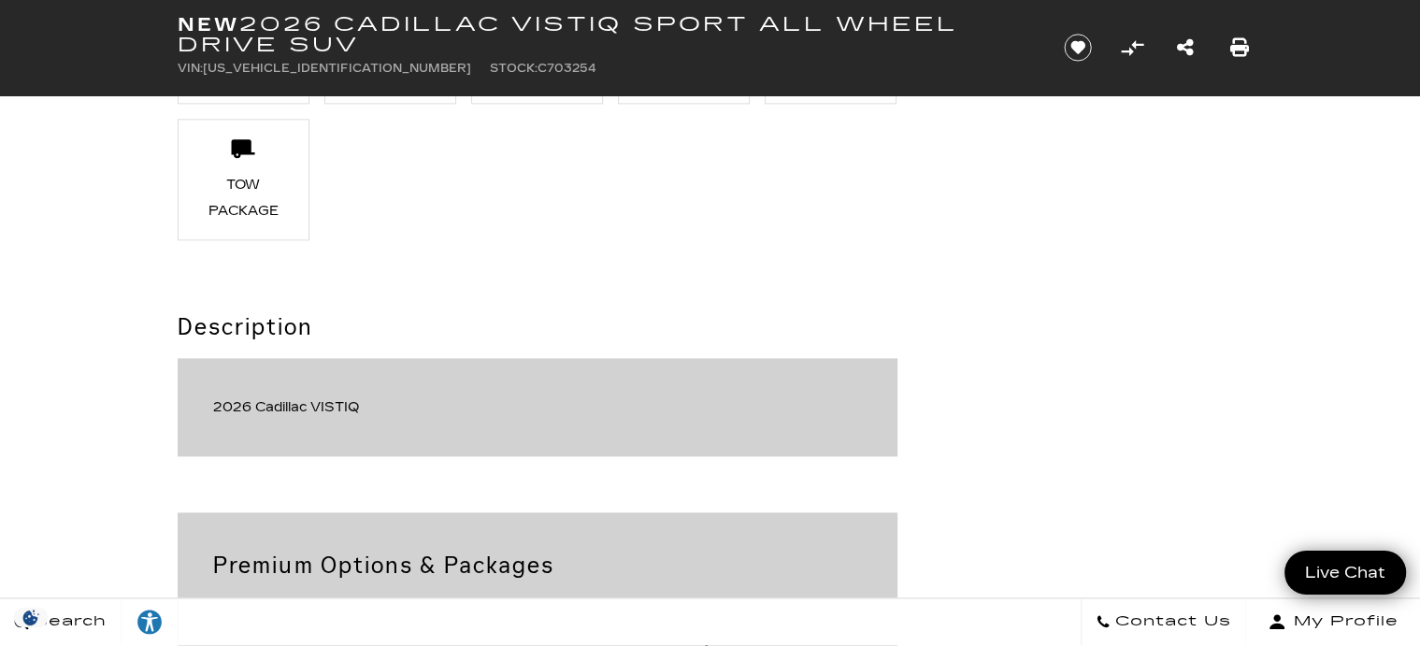
scroll to position [0, 0]
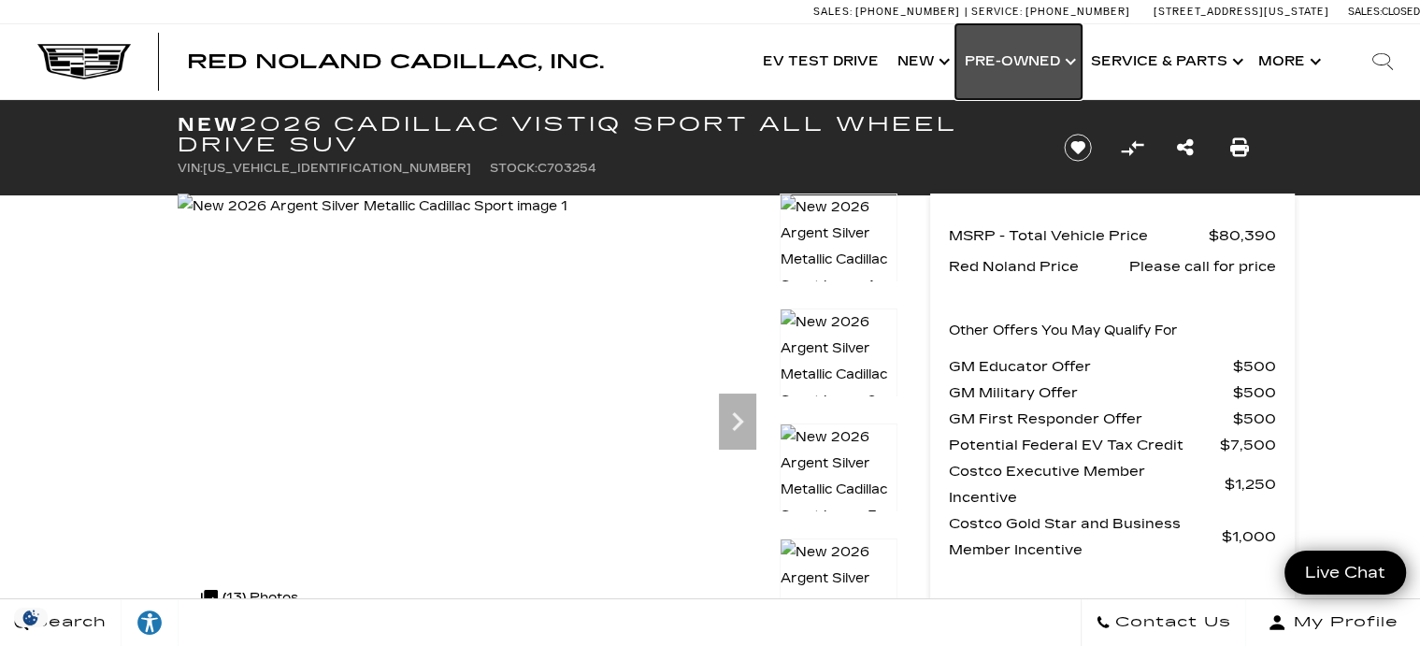
click at [1017, 58] on link "Show Pre-Owned" at bounding box center [1018, 61] width 126 height 75
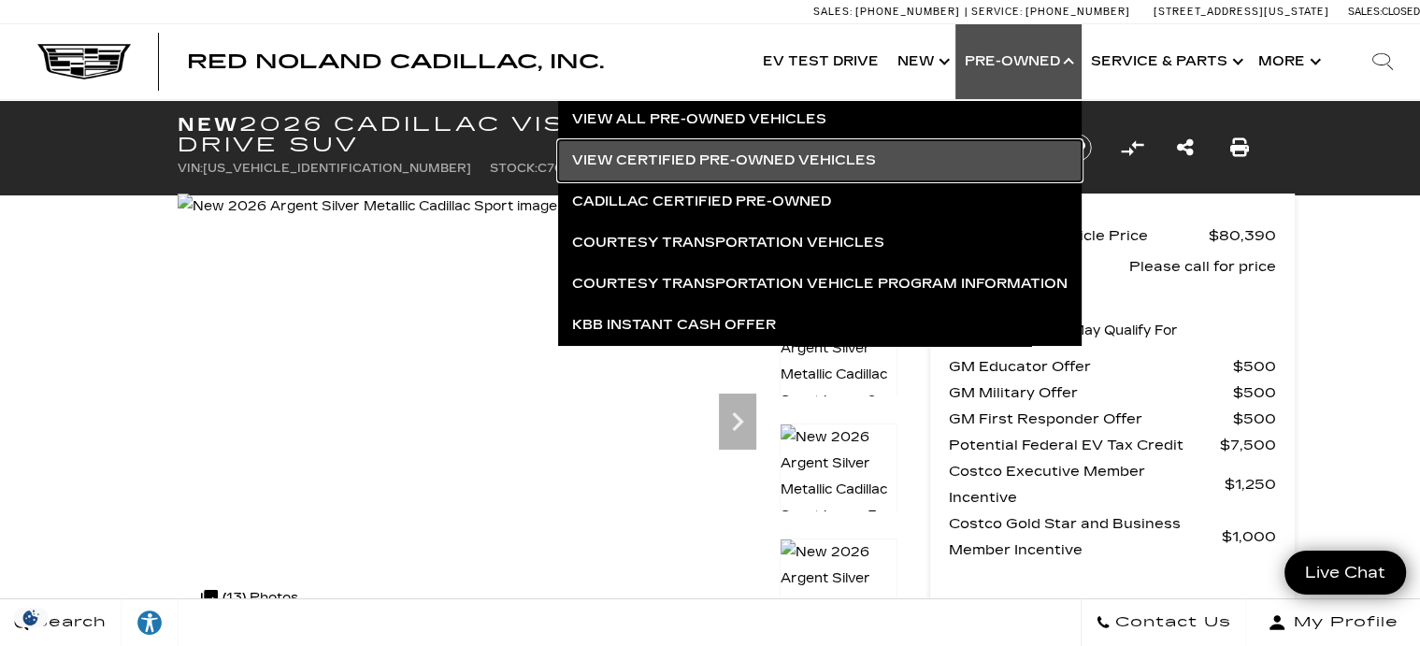
click at [687, 151] on link "View Certified Pre-Owned Vehicles" at bounding box center [820, 160] width 524 height 41
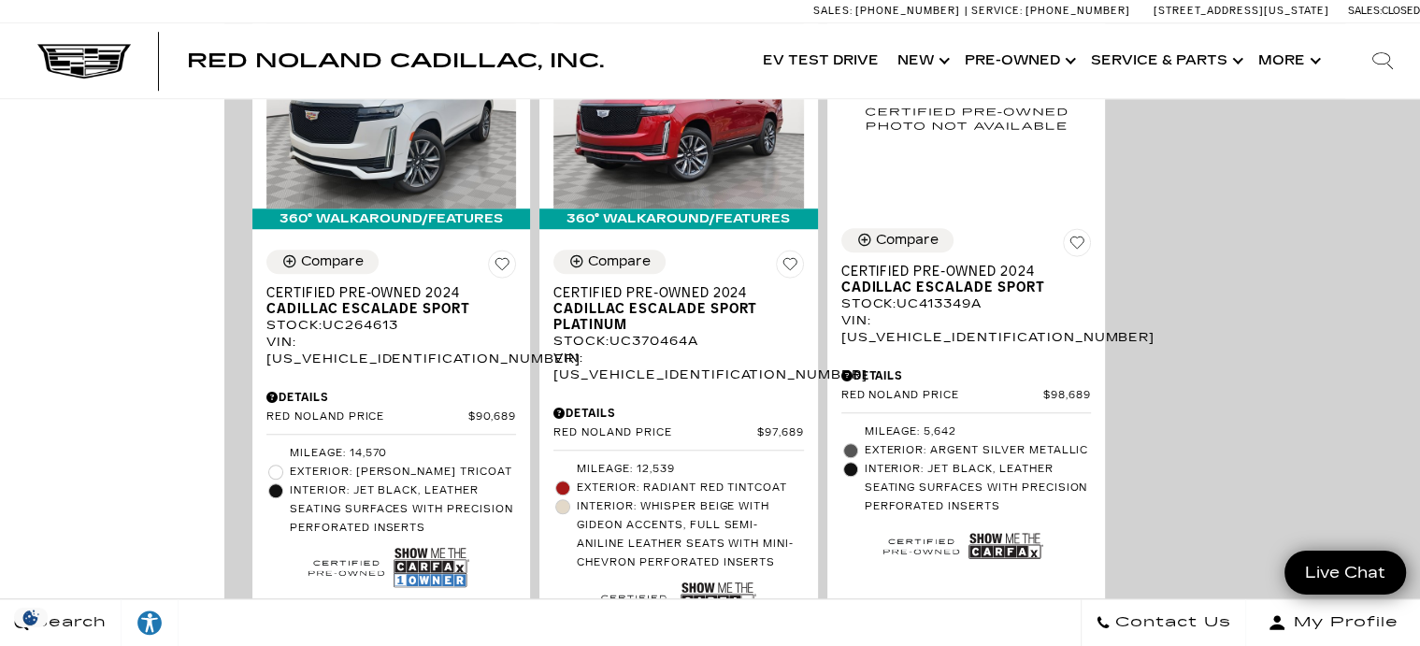
scroll to position [1350, 0]
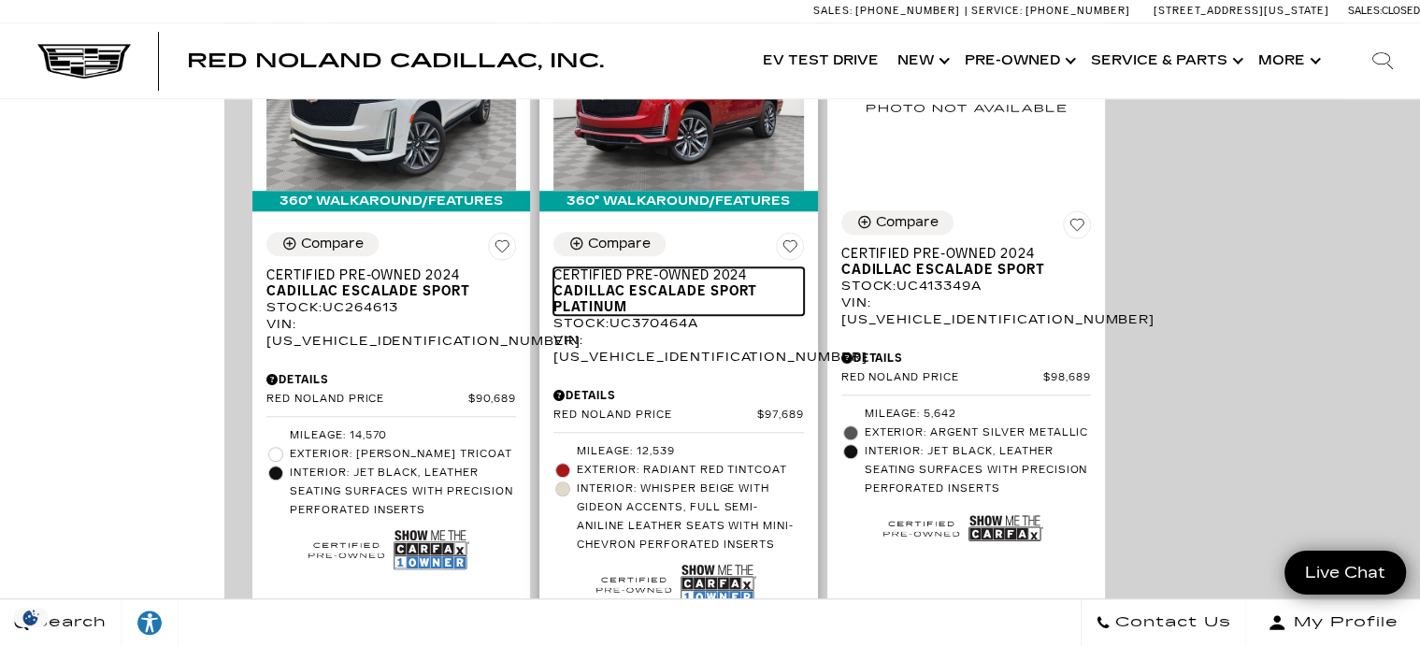
drag, startPoint x: 333, startPoint y: 228, endPoint x: 629, endPoint y: 236, distance: 296.4
click at [629, 283] on span "Cadillac Escalade Sport Platinum" at bounding box center [671, 299] width 236 height 32
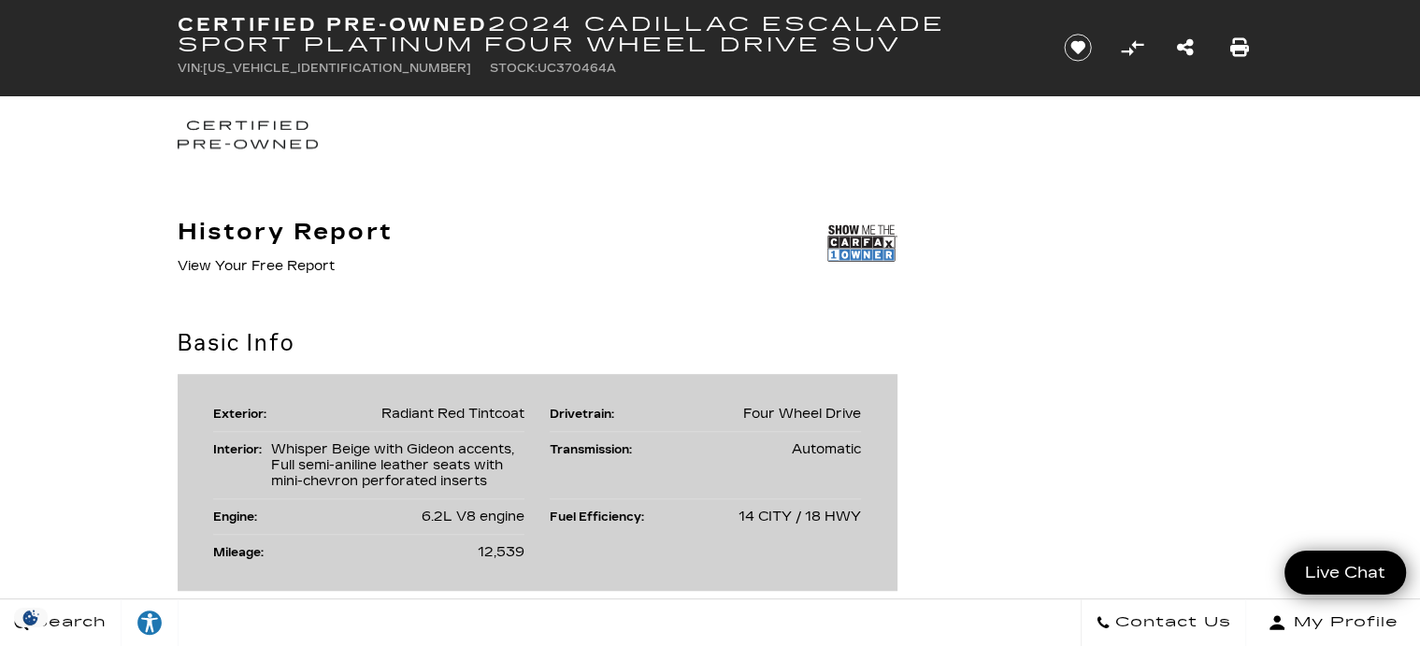
scroll to position [1039, 0]
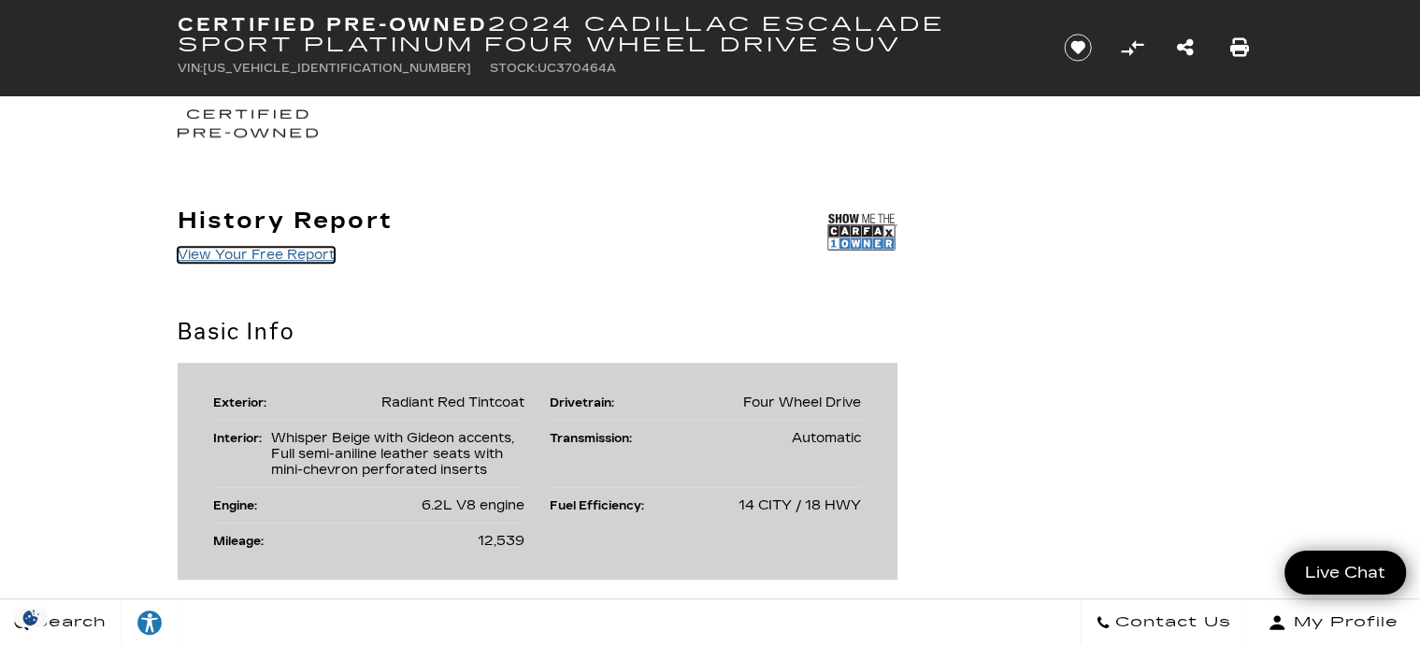
click at [257, 249] on link "View Your Free Report" at bounding box center [256, 255] width 157 height 16
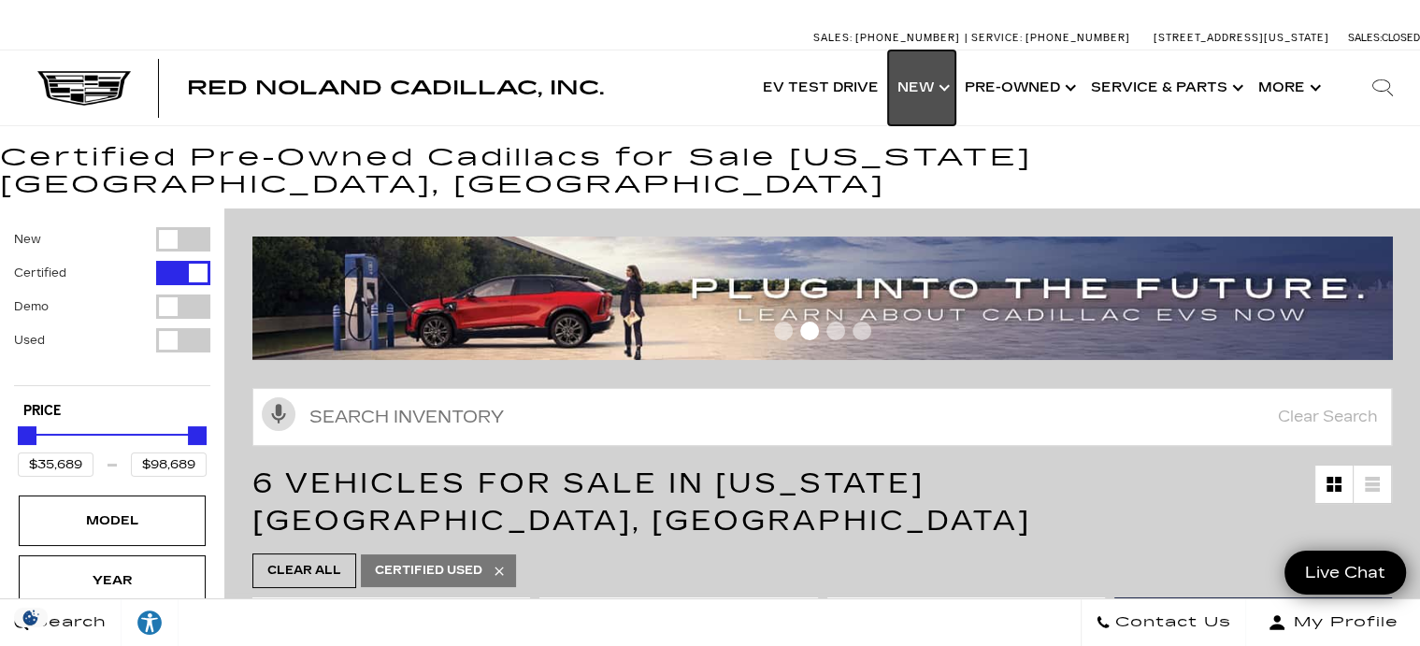
click at [929, 88] on link "Show New" at bounding box center [921, 87] width 67 height 75
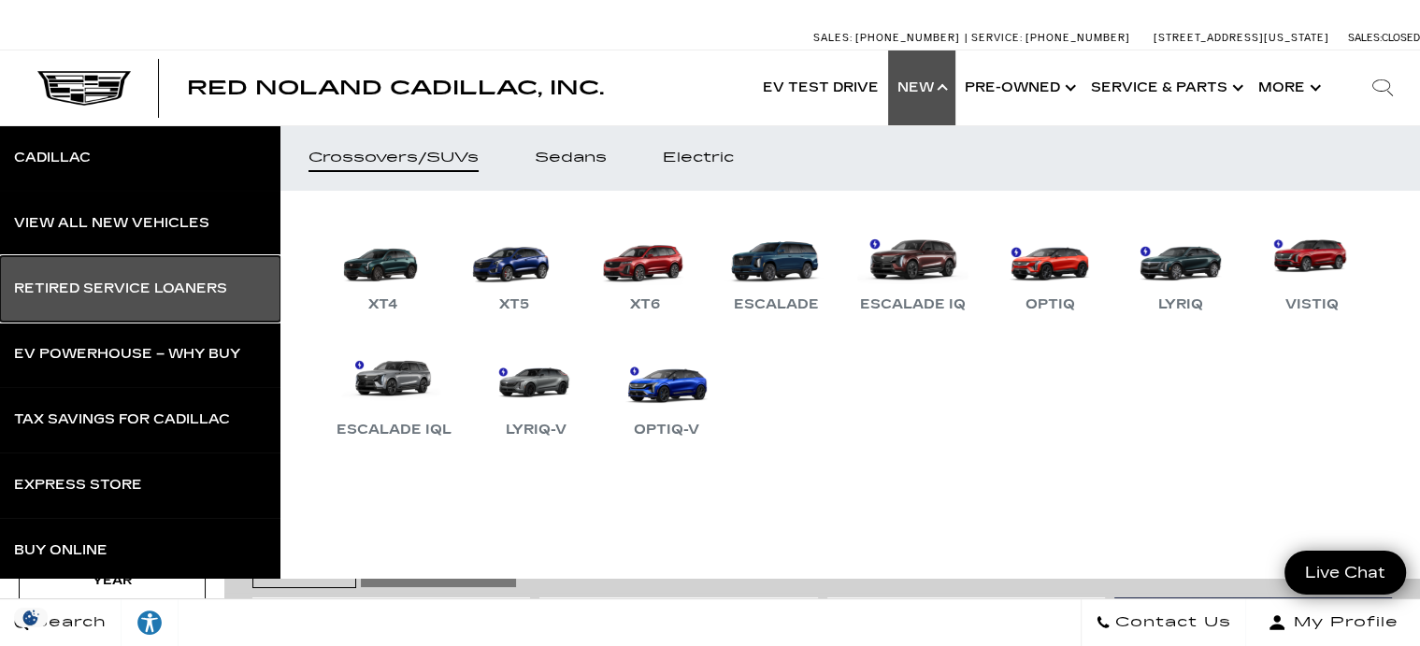
click at [98, 290] on div "Retired Service Loaners" at bounding box center [120, 288] width 213 height 13
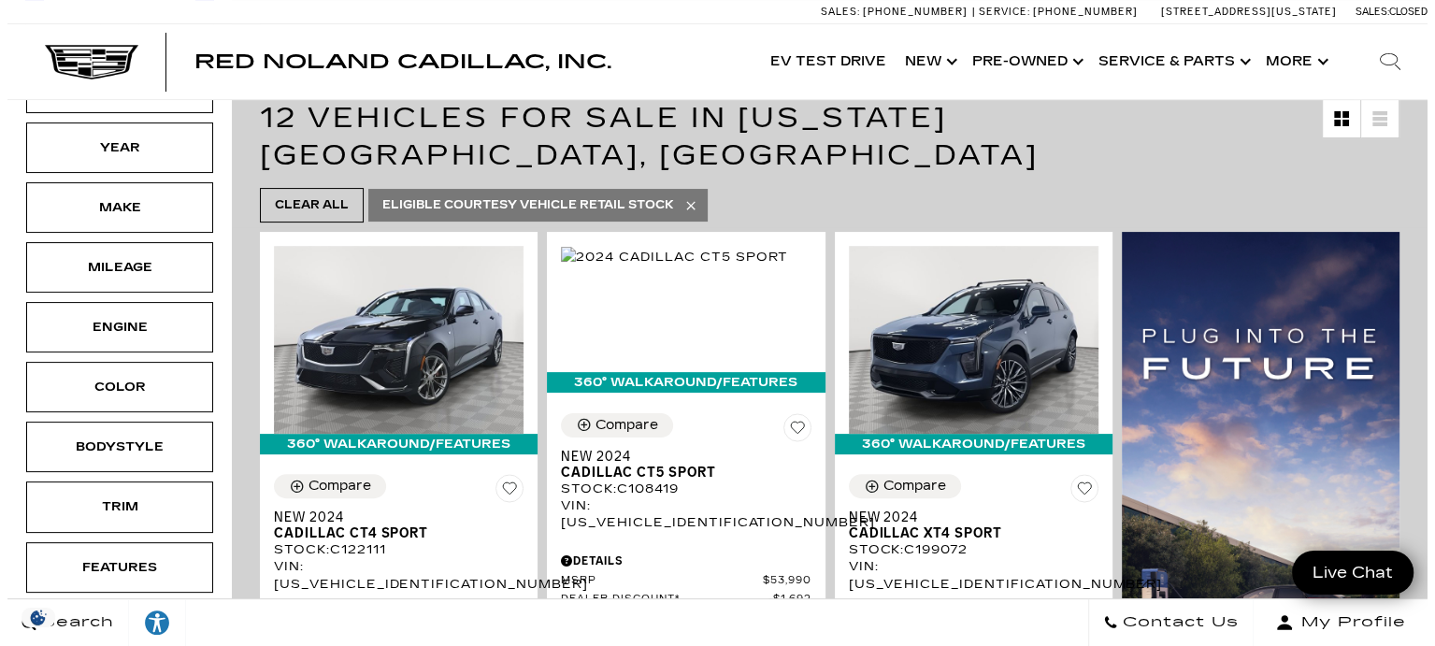
scroll to position [309, 0]
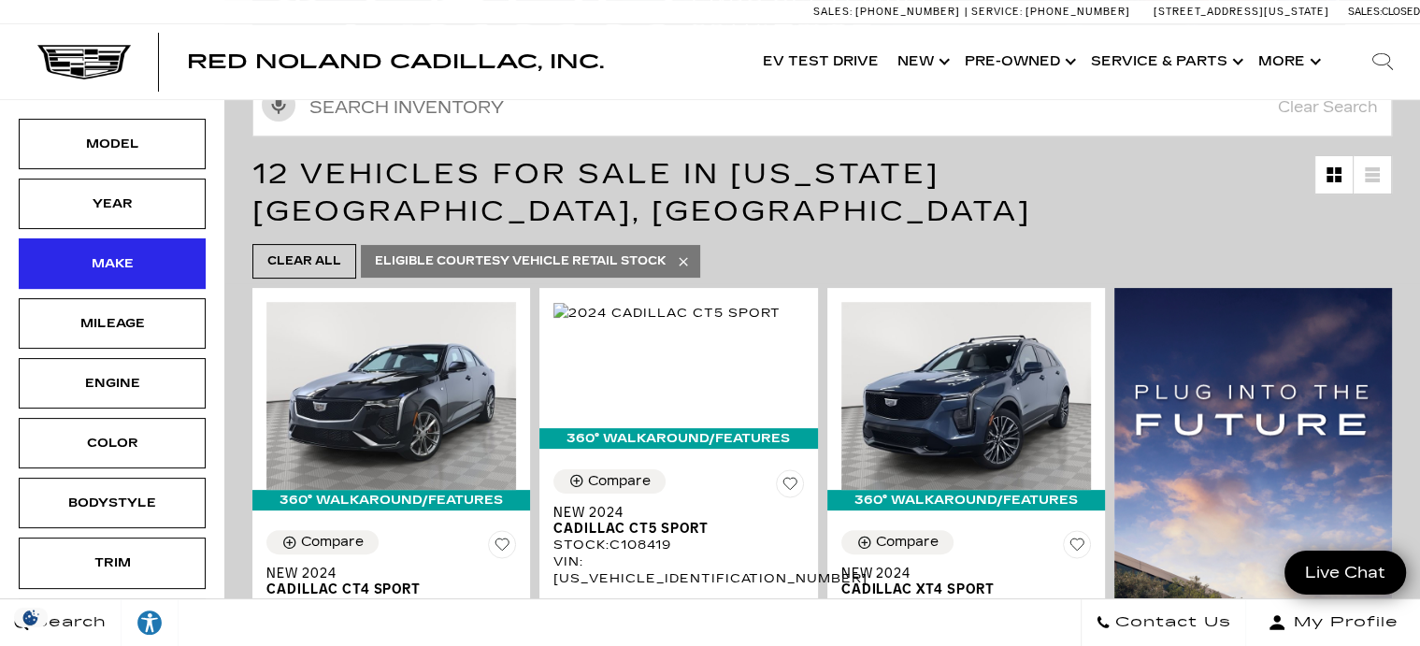
click at [139, 253] on div "Make" at bounding box center [111, 263] width 93 height 21
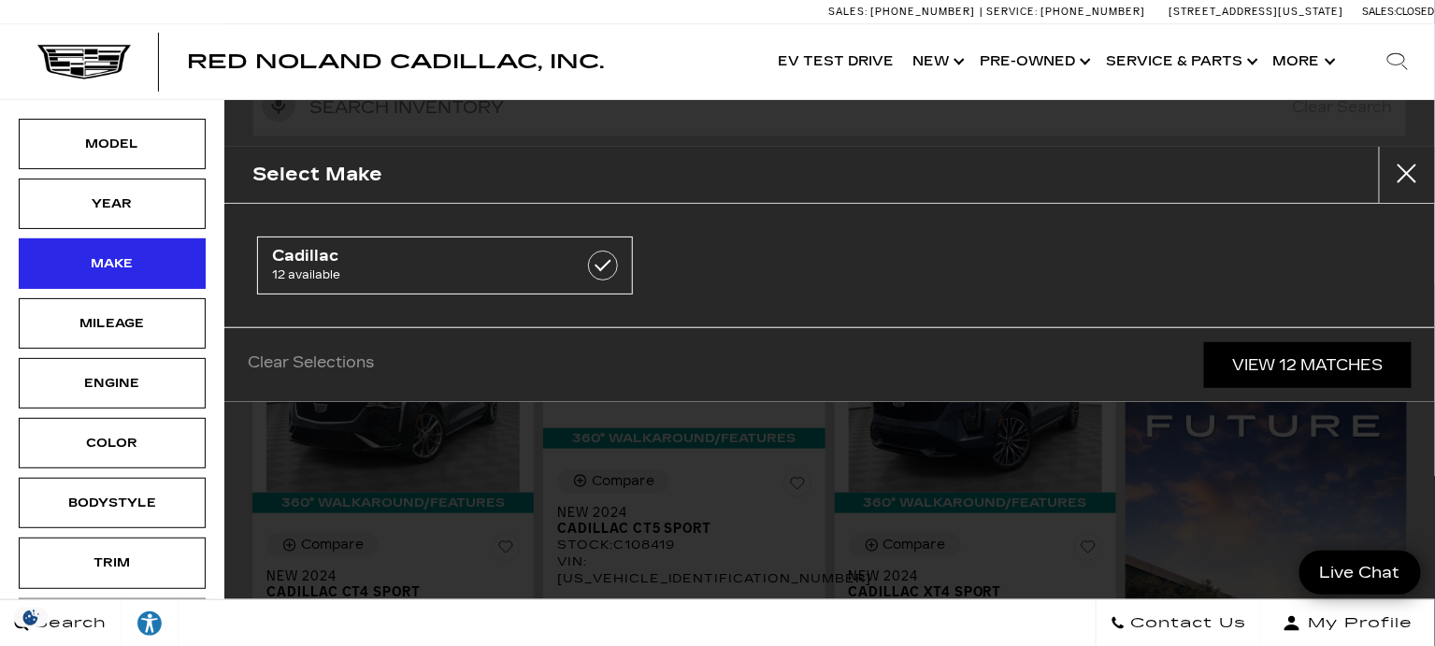
click at [139, 253] on div "Make" at bounding box center [111, 263] width 93 height 21
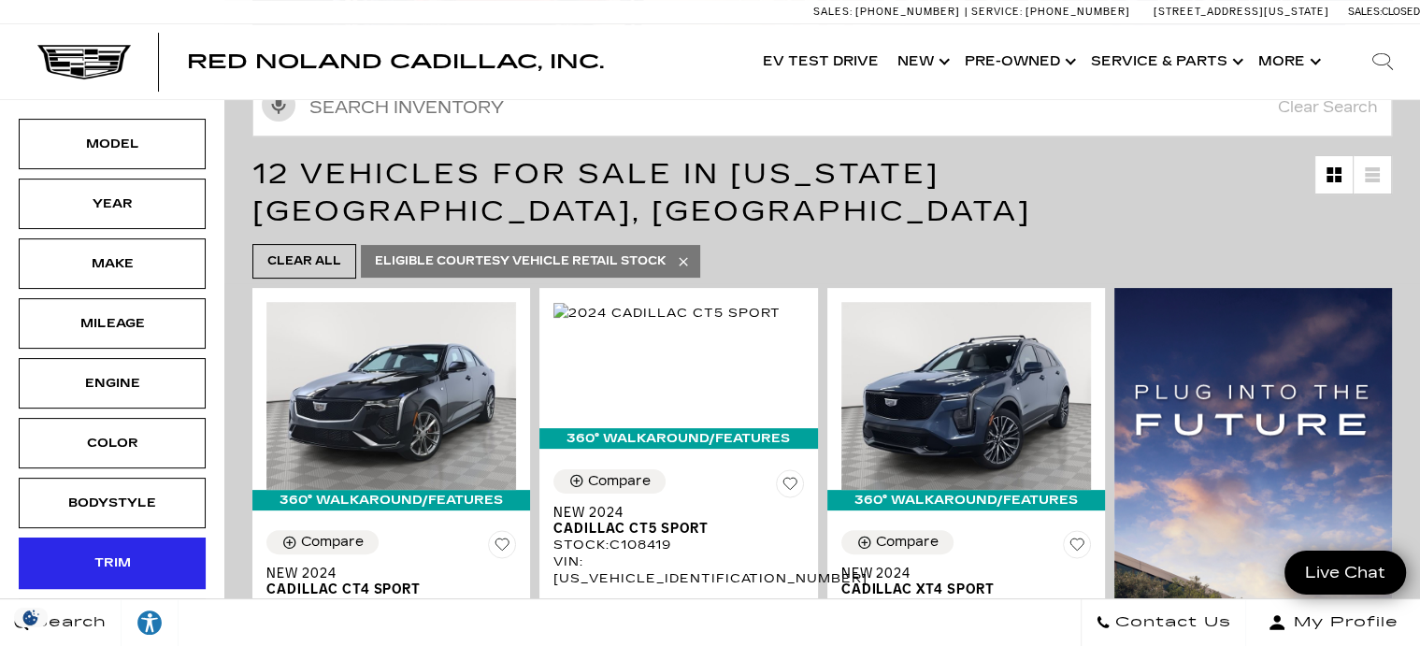
click at [96, 553] on div "Trim" at bounding box center [111, 563] width 93 height 21
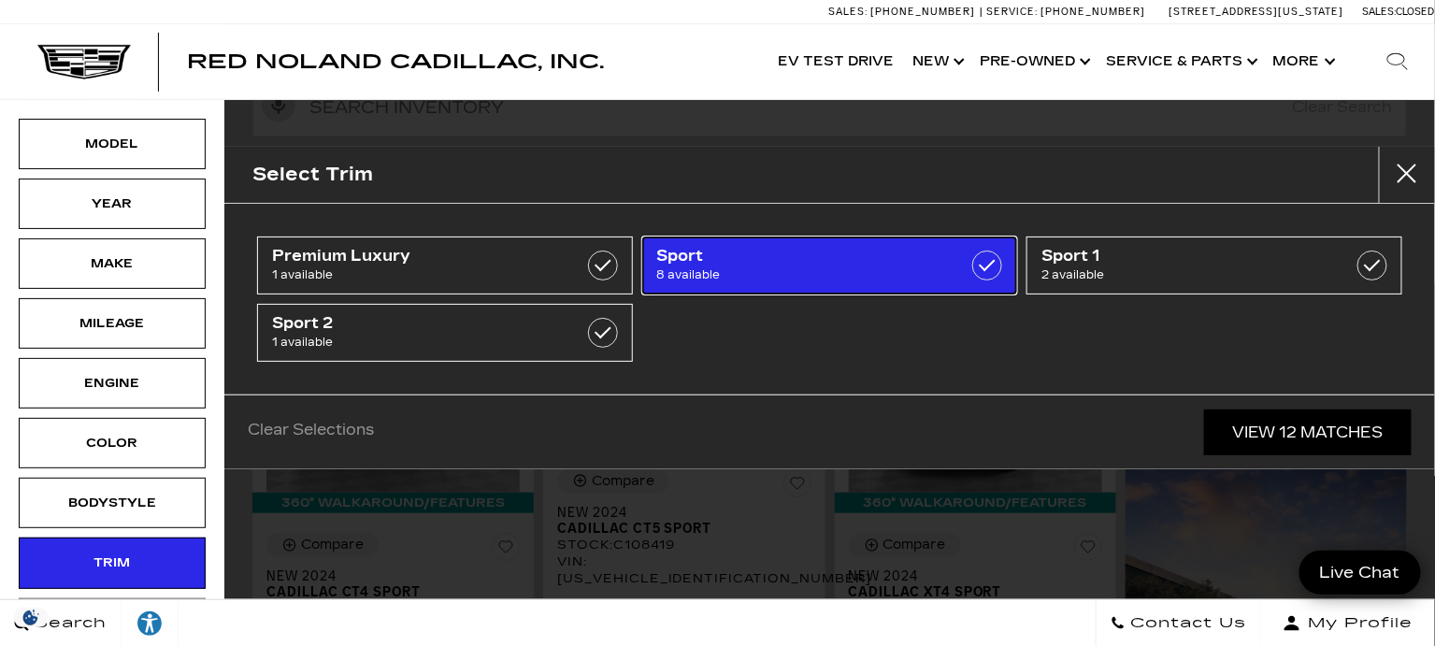
click at [837, 264] on span "Sport" at bounding box center [804, 256] width 294 height 19
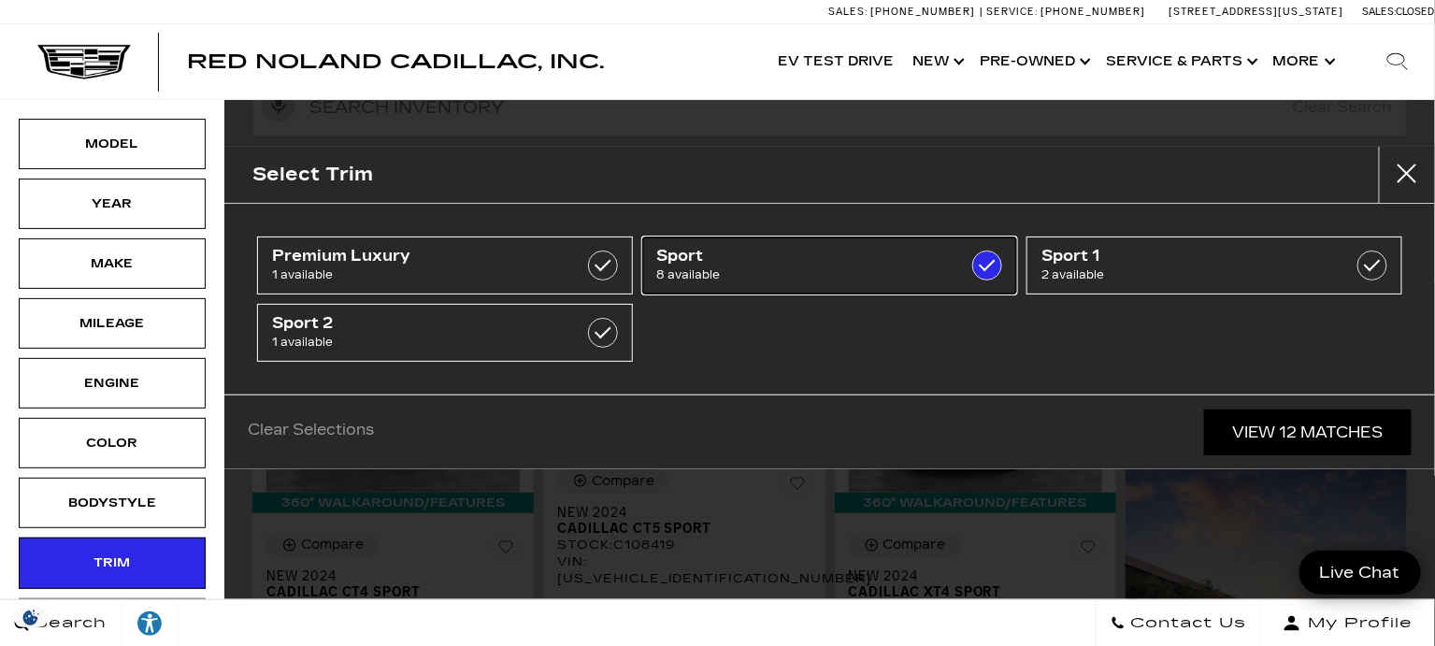
type input "$72,603"
checkbox input "true"
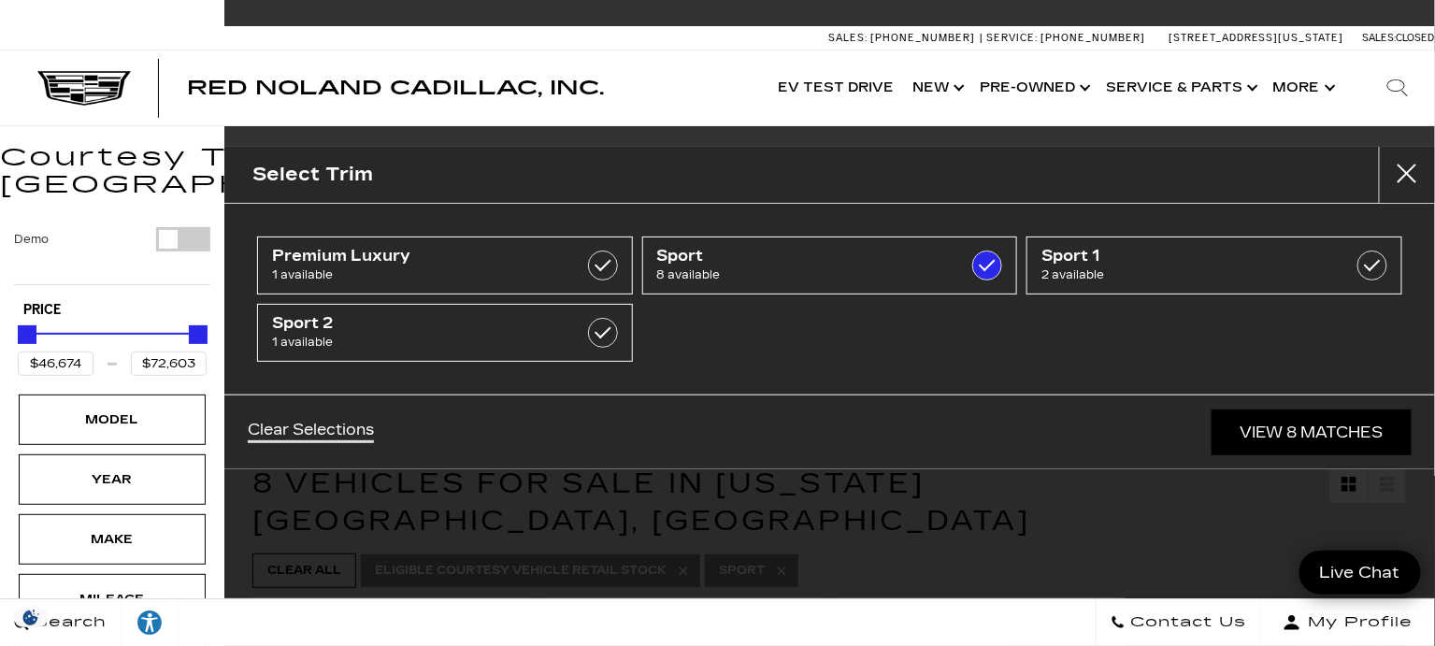
click at [700, 61] on div "Red Noland Cadillac, Inc. Accessible Menu EV Test Drive Show New Cadillac Cross…" at bounding box center [717, 87] width 1435 height 75
click at [131, 409] on div "Model" at bounding box center [111, 419] width 93 height 21
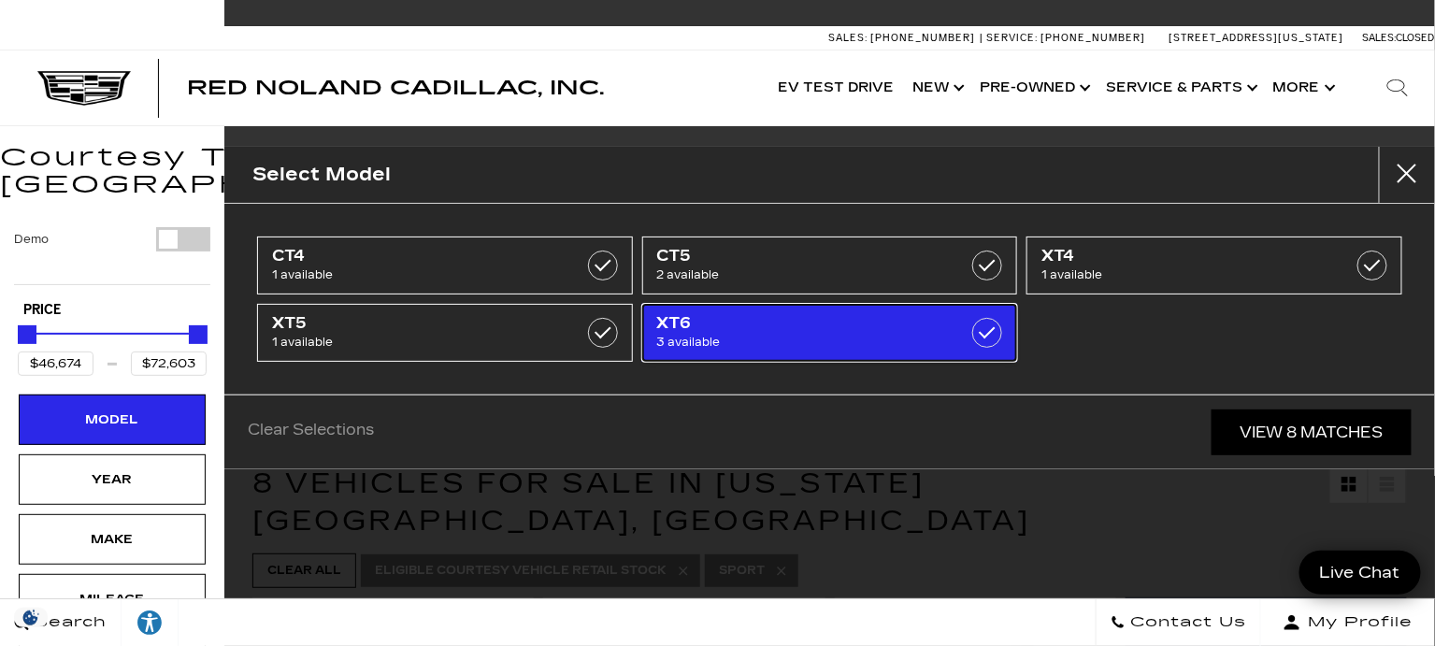
click at [828, 329] on span "XT6" at bounding box center [804, 323] width 294 height 19
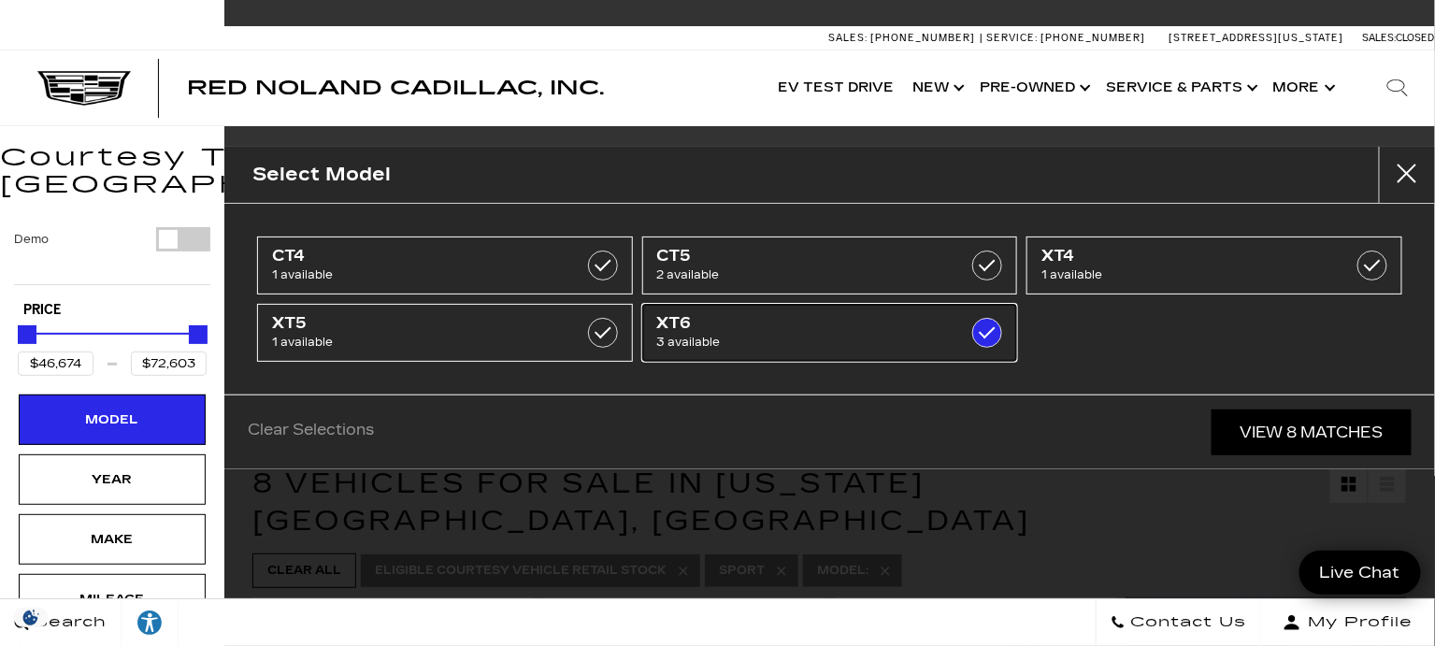
type input "$64,174"
checkbox input "true"
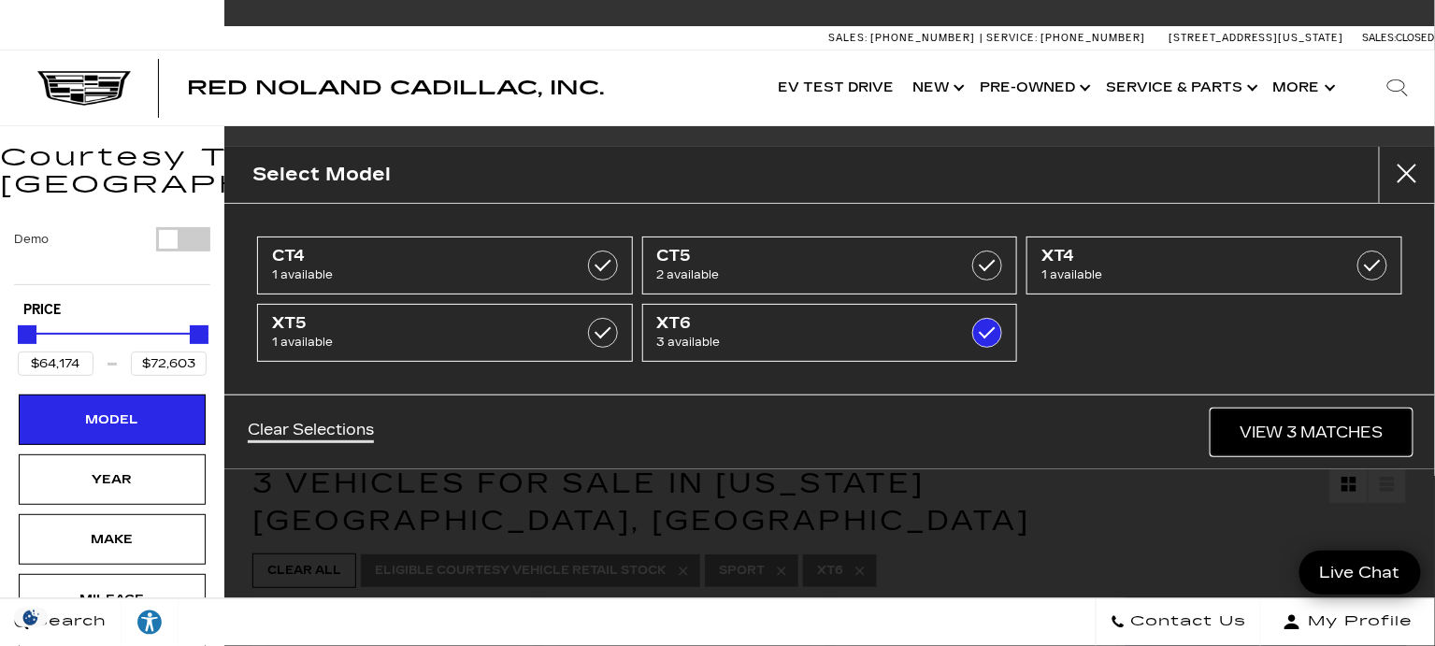
click at [1347, 424] on link "View 3 Matches" at bounding box center [1312, 432] width 200 height 46
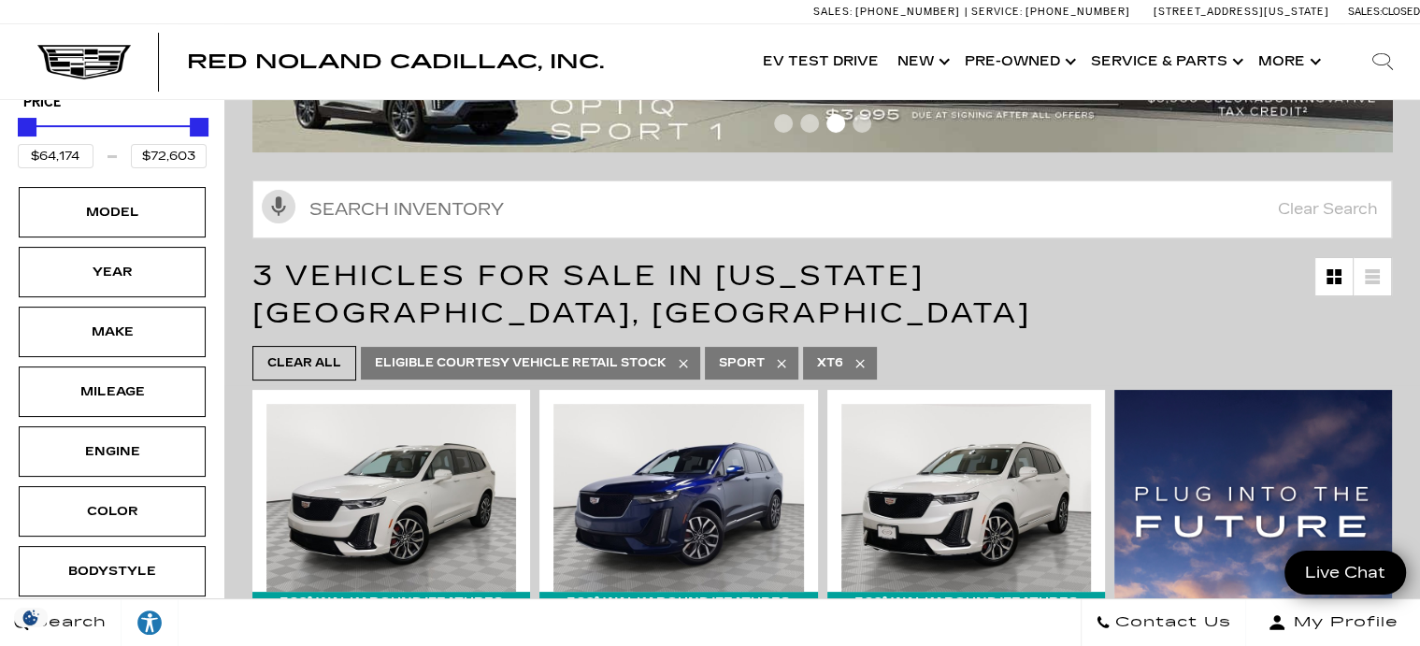
scroll to position [311, 0]
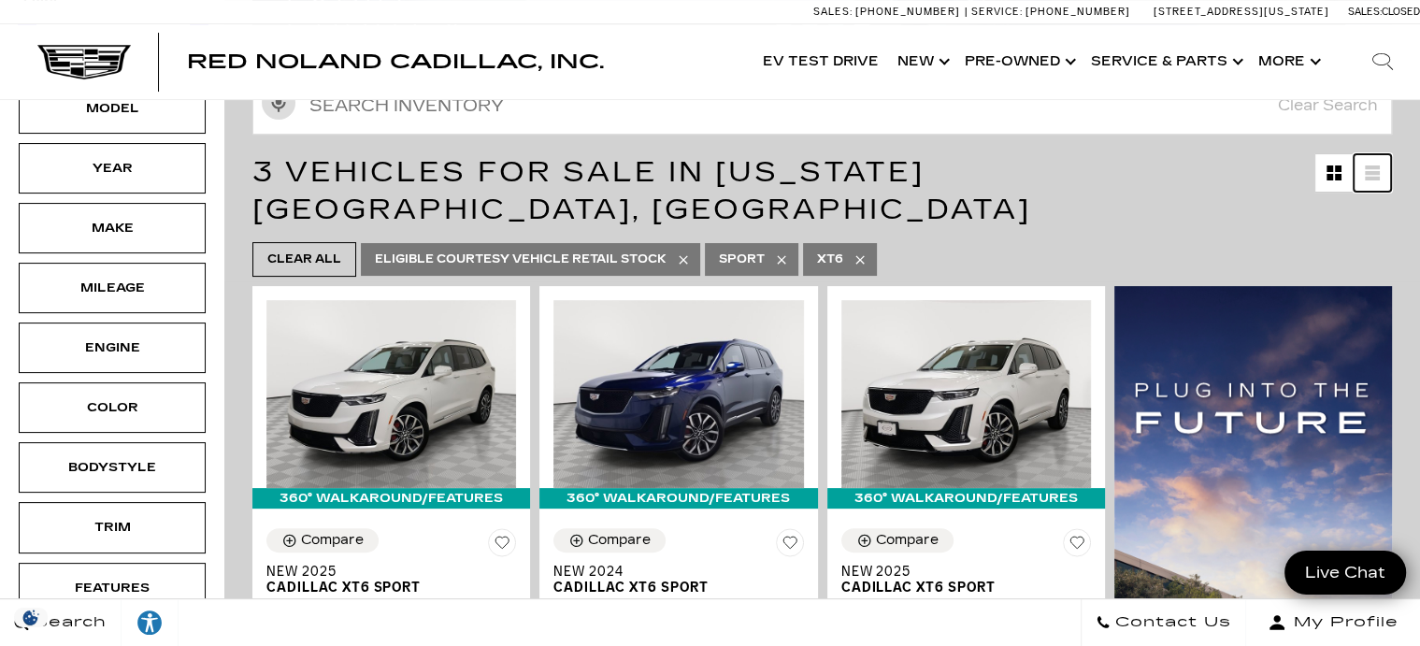
drag, startPoint x: 1400, startPoint y: 145, endPoint x: 1392, endPoint y: 153, distance: 11.3
click at [1391, 154] on link at bounding box center [1372, 172] width 37 height 37
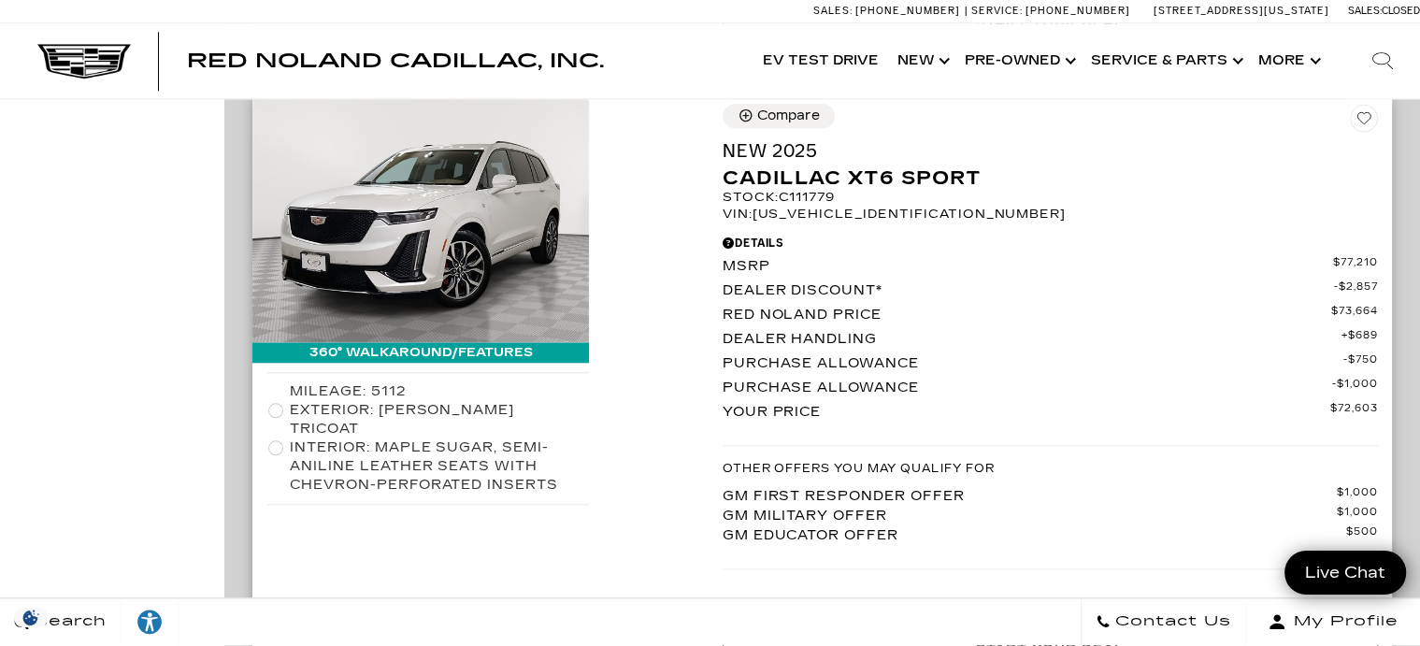
scroll to position [1661, 0]
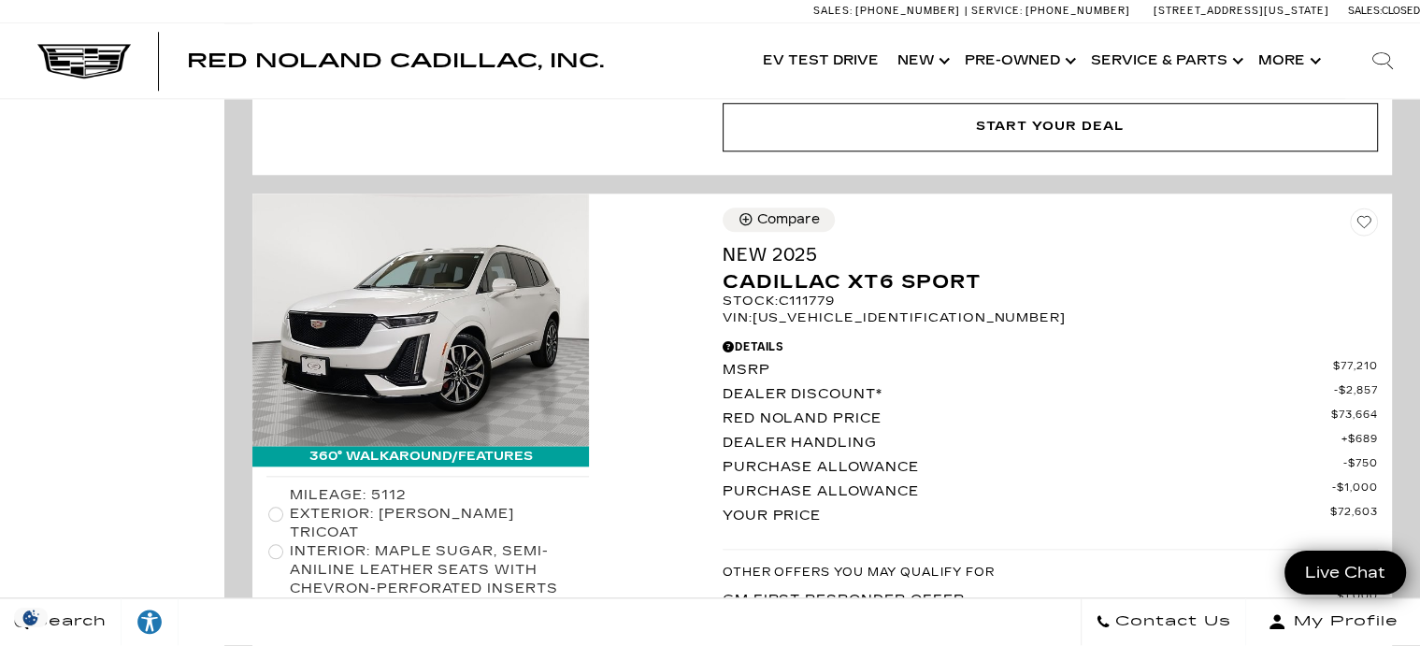
click at [685, 45] on div "Red Noland Cadillac, Inc. Accessible Menu EV Test Drive Show New Cadillac Cross…" at bounding box center [710, 61] width 1420 height 75
